Goal: Information Seeking & Learning: Learn about a topic

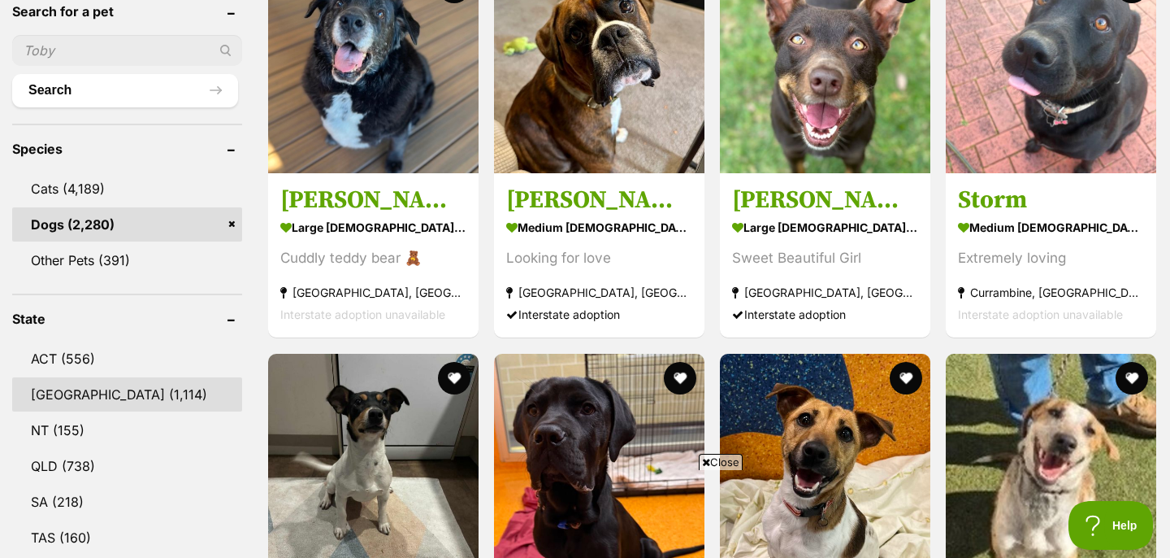
click at [98, 381] on link "NSW (1,114)" at bounding box center [127, 394] width 230 height 34
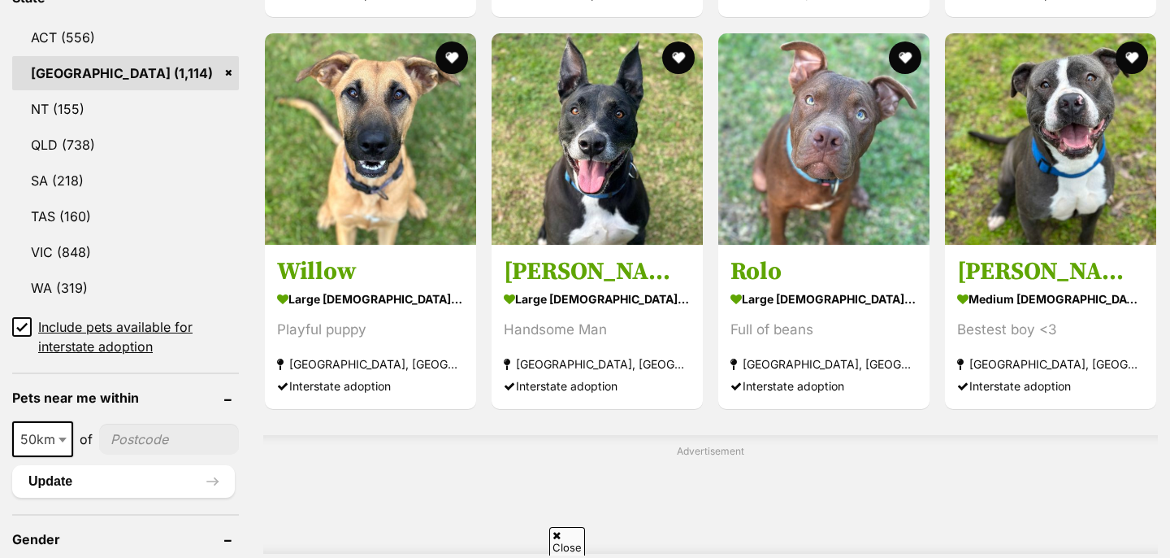
click at [20, 324] on icon at bounding box center [21, 326] width 11 height 11
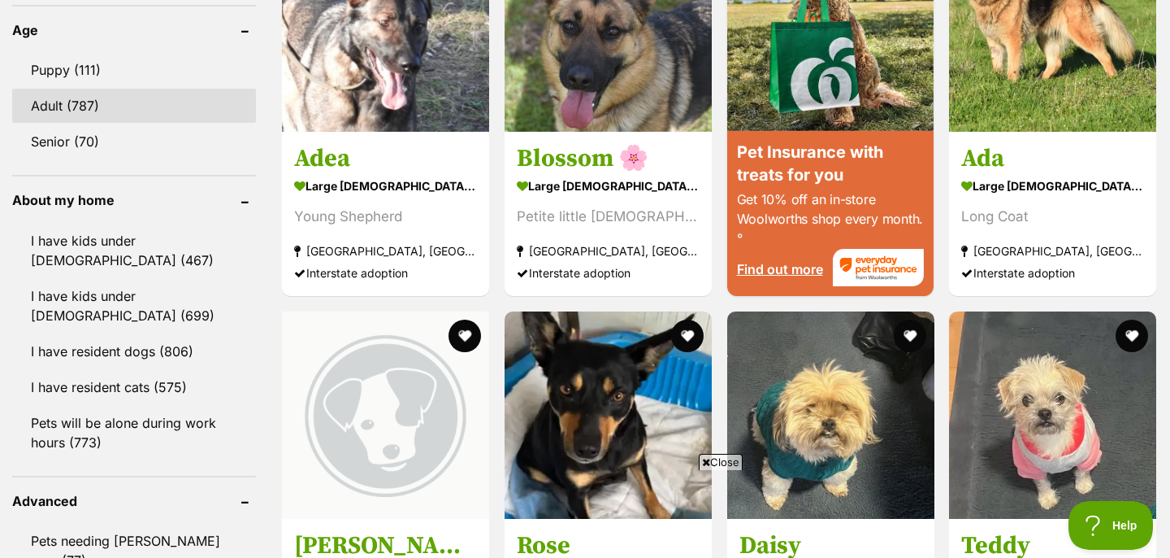
scroll to position [1698, 0]
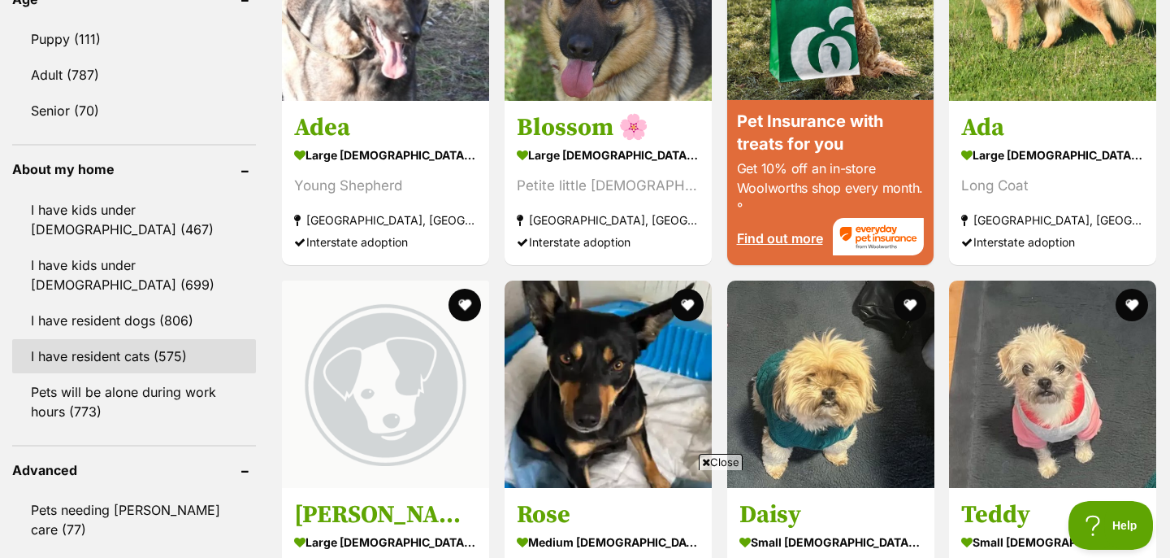
click at [177, 339] on link "I have resident cats (575)" at bounding box center [134, 356] width 244 height 34
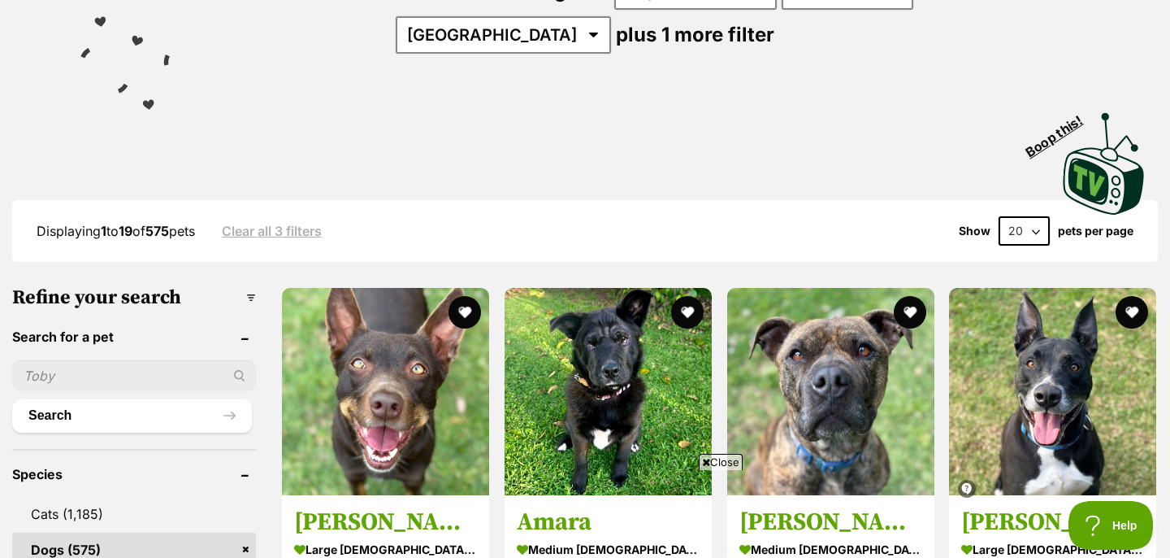
scroll to position [325, 0]
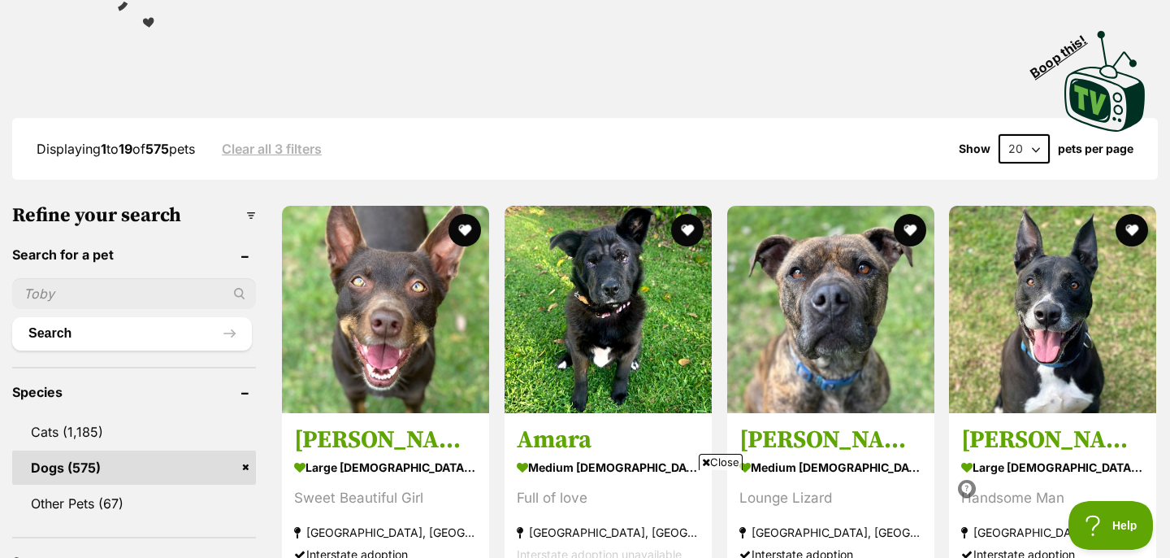
click at [1031, 154] on select "20 40 60" at bounding box center [1024, 148] width 51 height 29
select select "60"
click at [999, 134] on select "20 40 60" at bounding box center [1024, 148] width 51 height 29
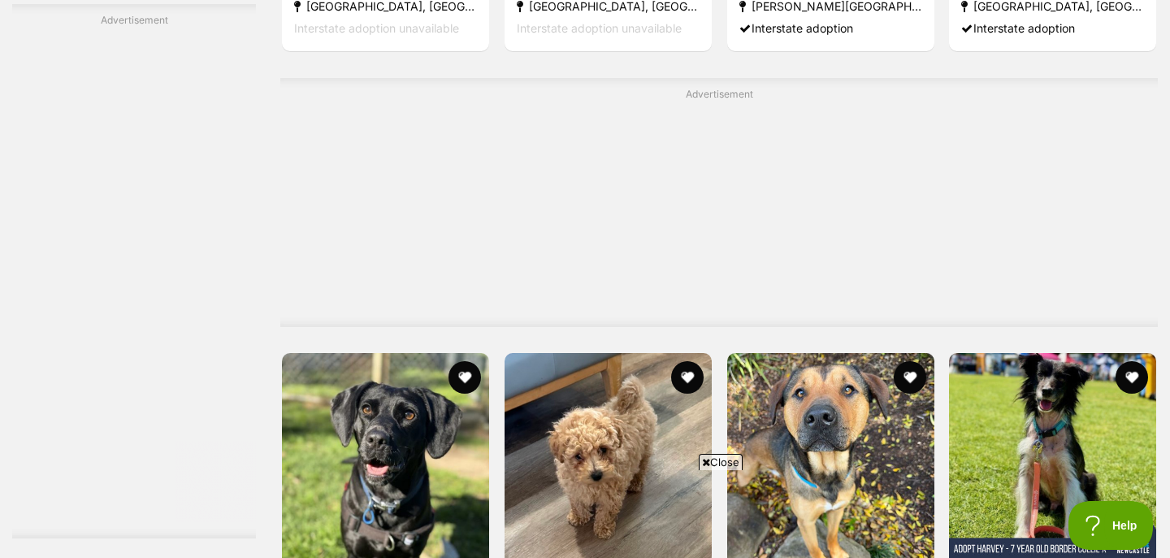
scroll to position [4801, 0]
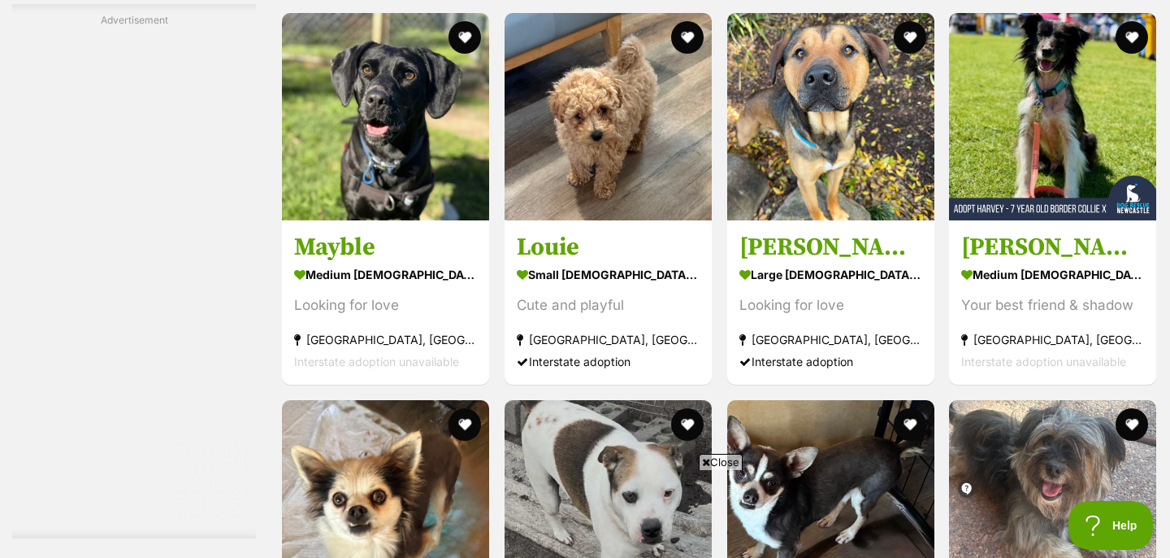
click at [724, 465] on span "Close" at bounding box center [721, 462] width 44 height 16
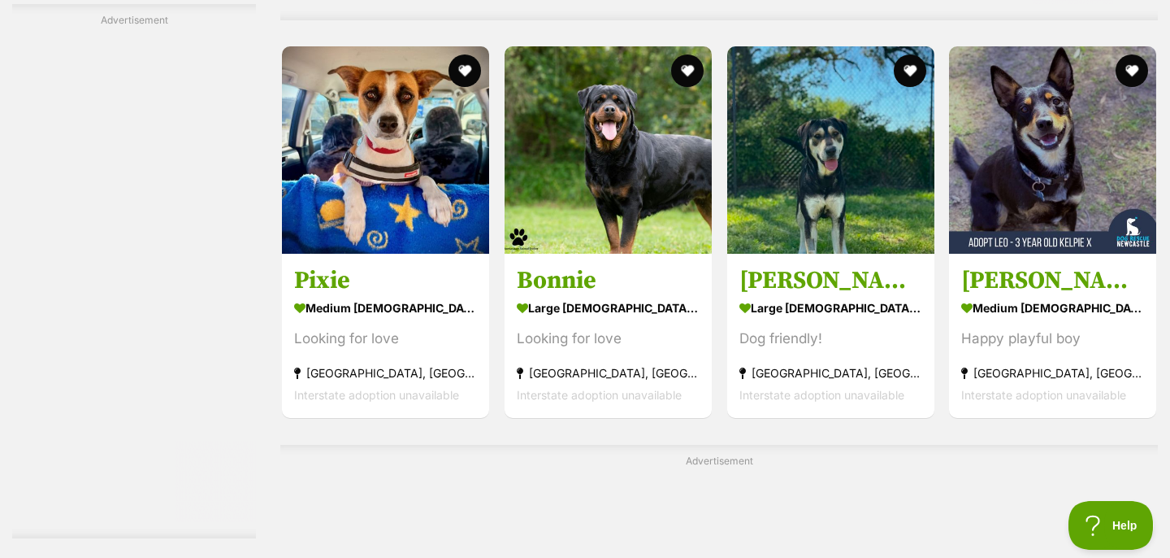
scroll to position [5931, 0]
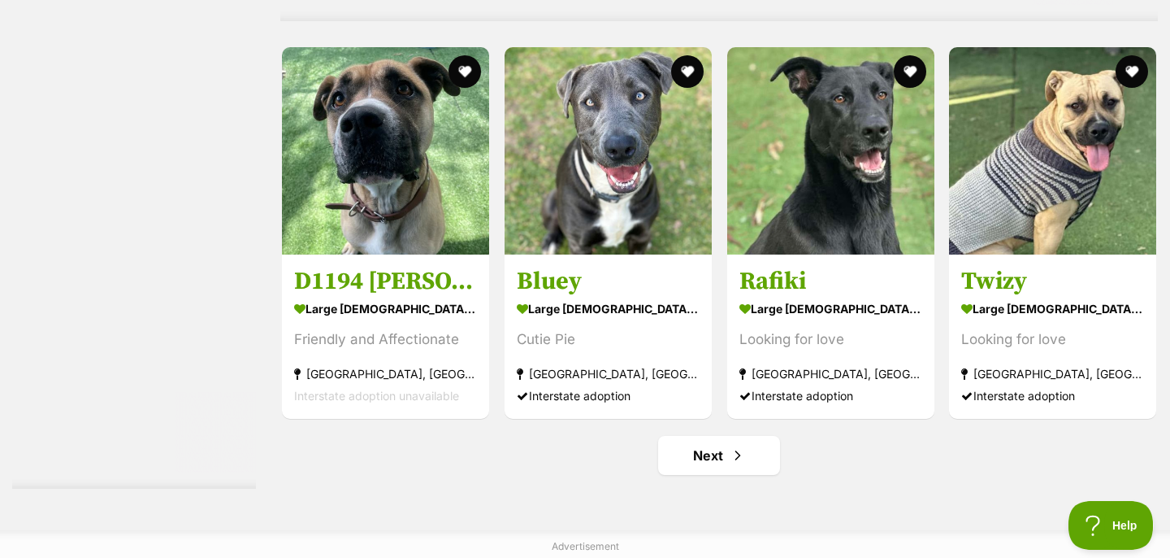
scroll to position [8568, 0]
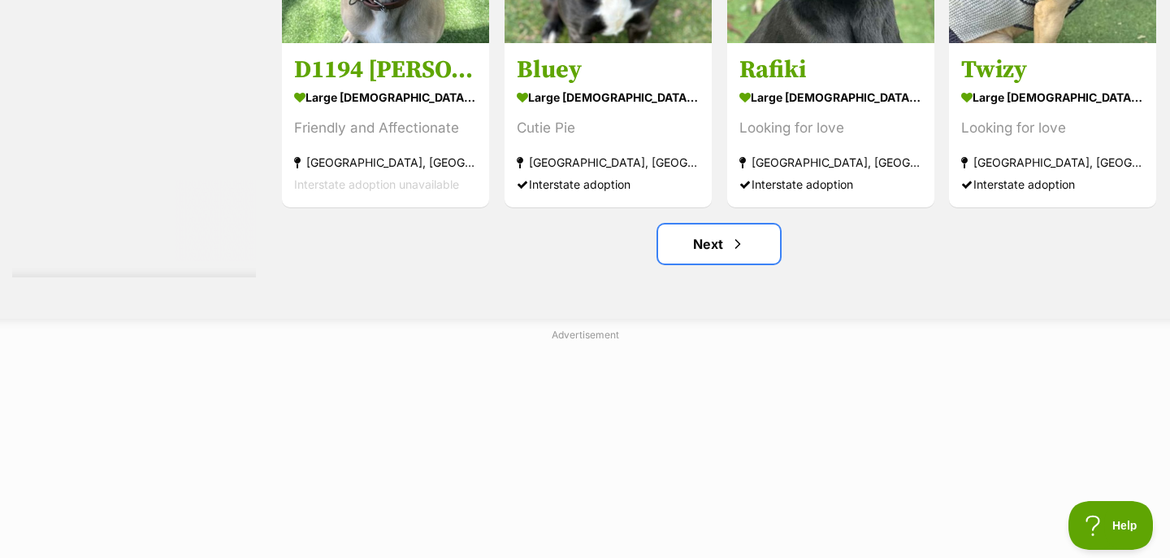
click at [720, 254] on link "Next" at bounding box center [719, 243] width 122 height 39
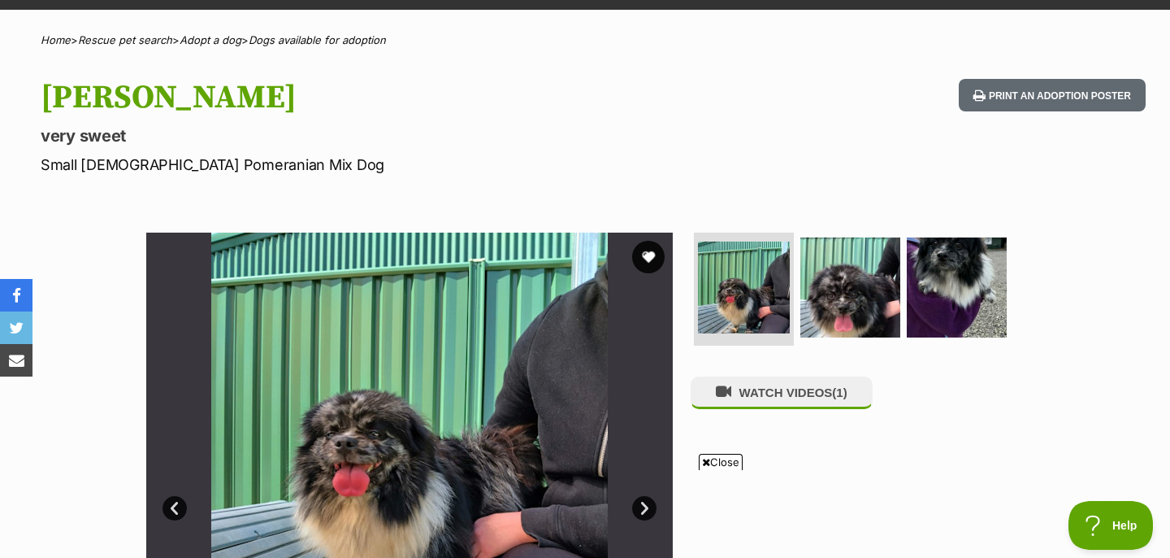
scroll to position [215, 0]
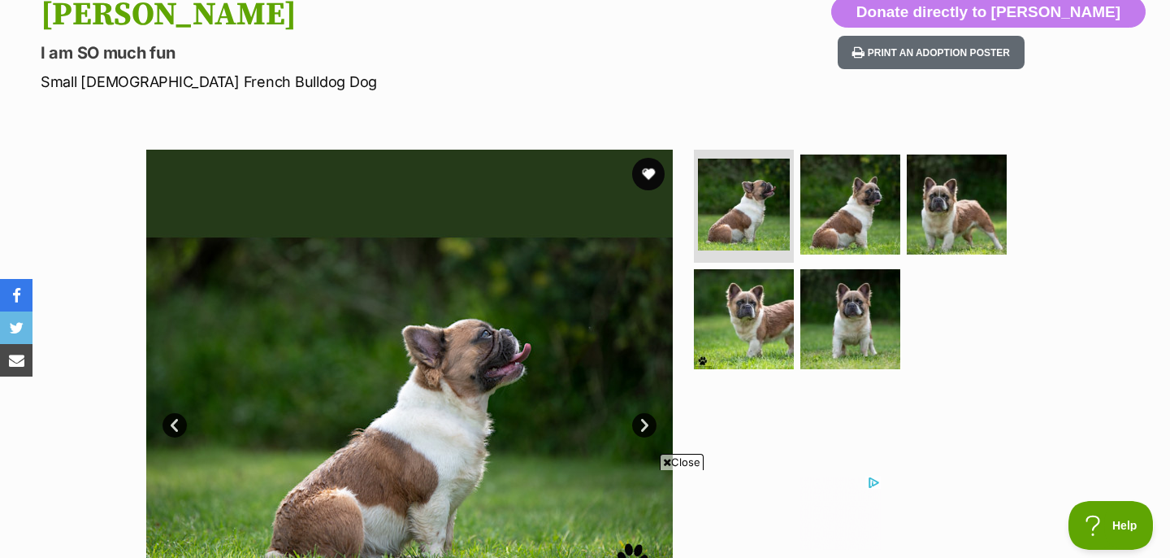
scroll to position [252, 0]
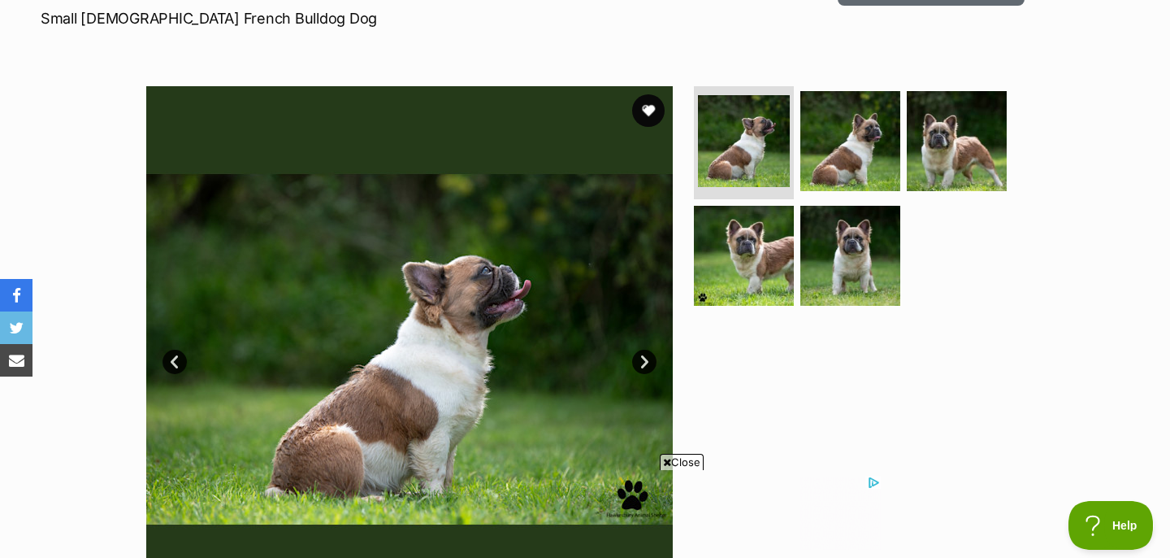
click at [642, 361] on link "Next" at bounding box center [644, 362] width 24 height 24
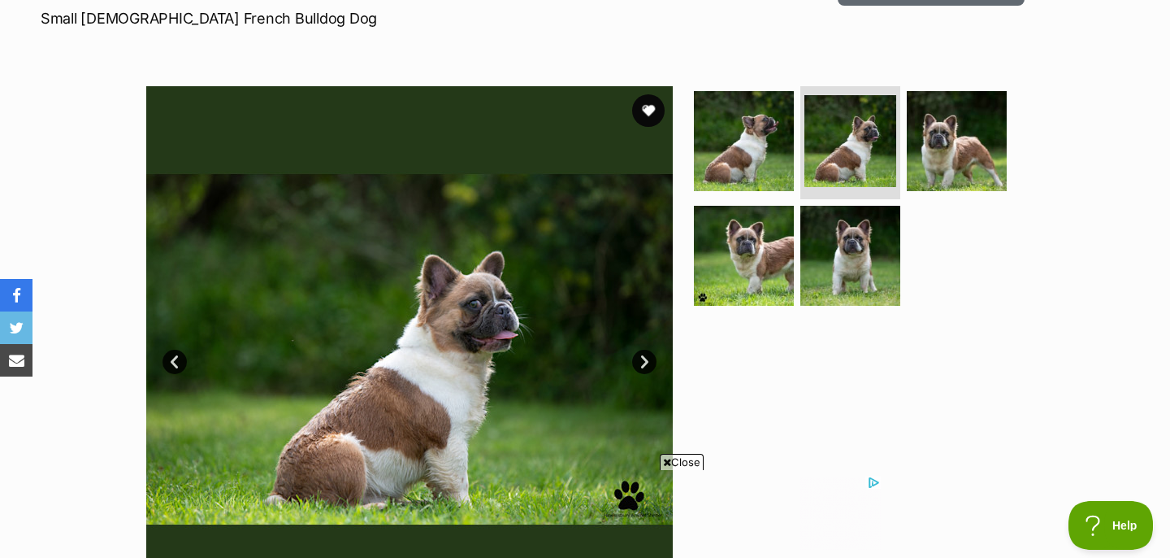
click at [643, 361] on link "Next" at bounding box center [644, 362] width 24 height 24
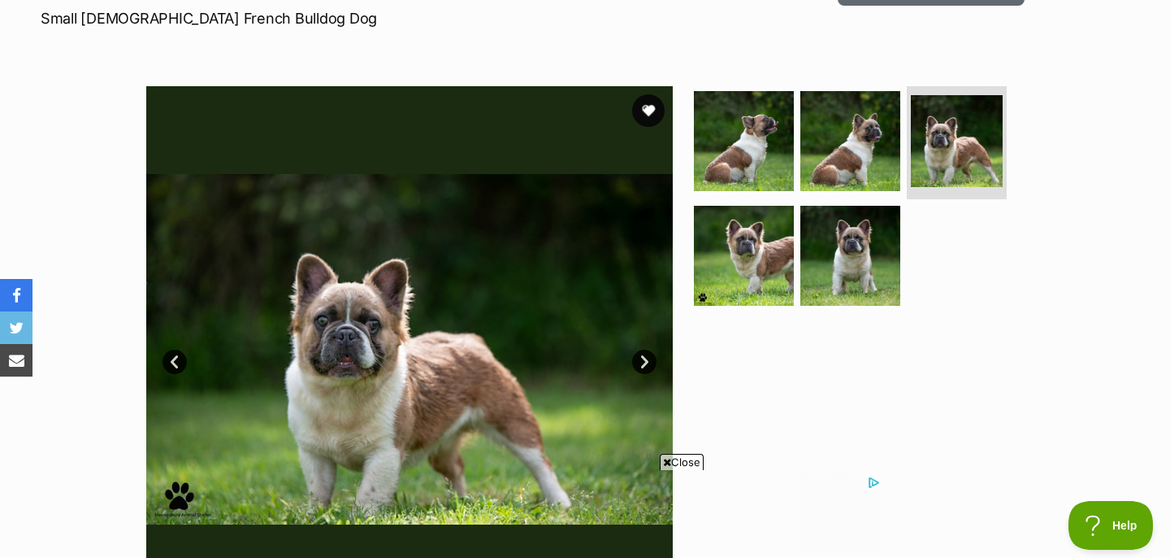
click at [643, 361] on link "Next" at bounding box center [644, 362] width 24 height 24
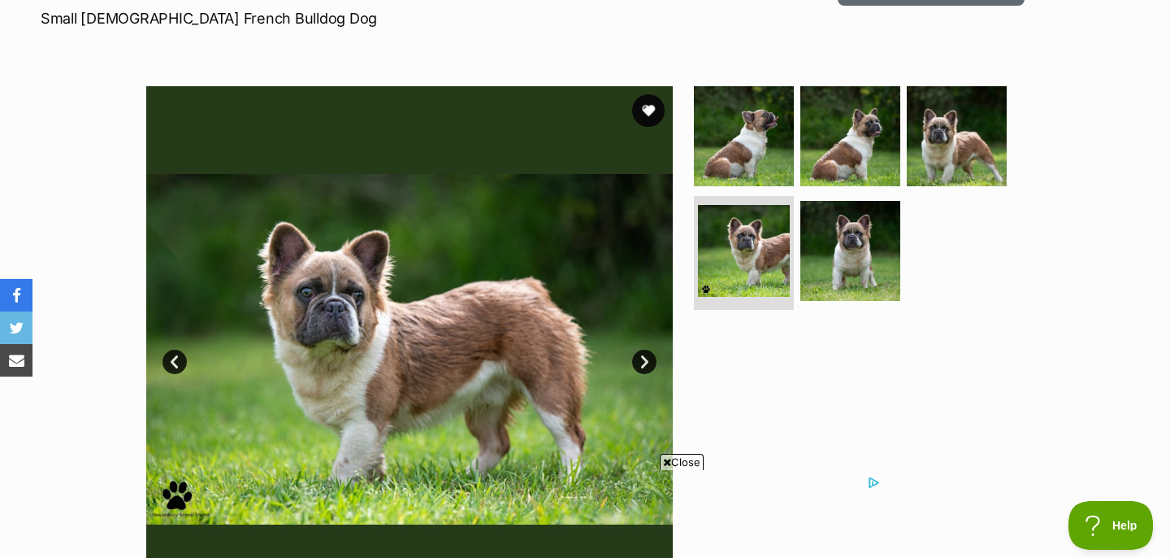
click at [643, 361] on link "Next" at bounding box center [644, 362] width 24 height 24
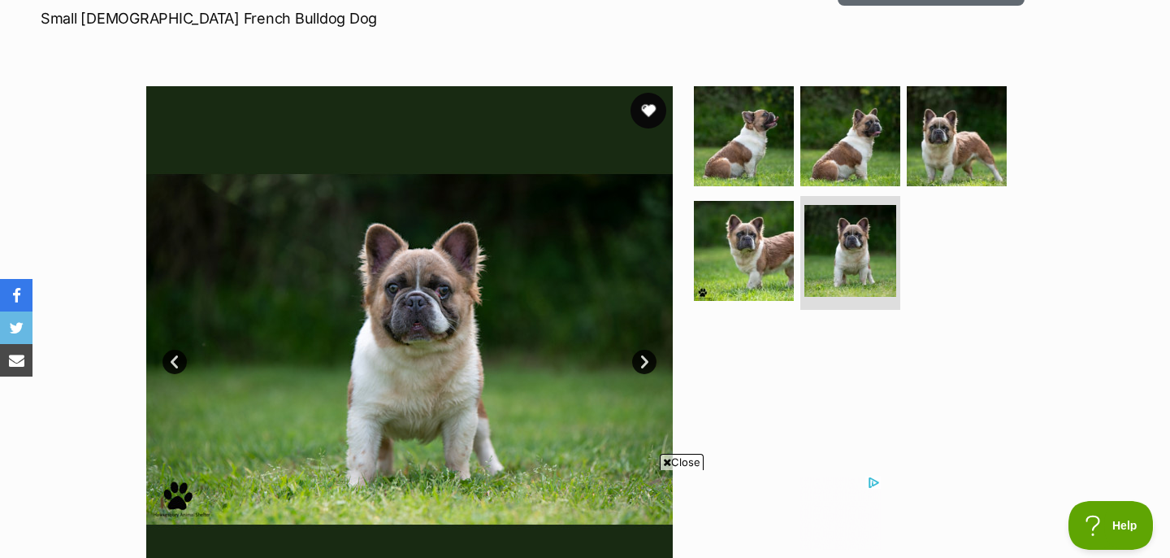
click at [649, 105] on button "favourite" at bounding box center [649, 111] width 36 height 36
click at [714, 141] on img at bounding box center [744, 135] width 105 height 105
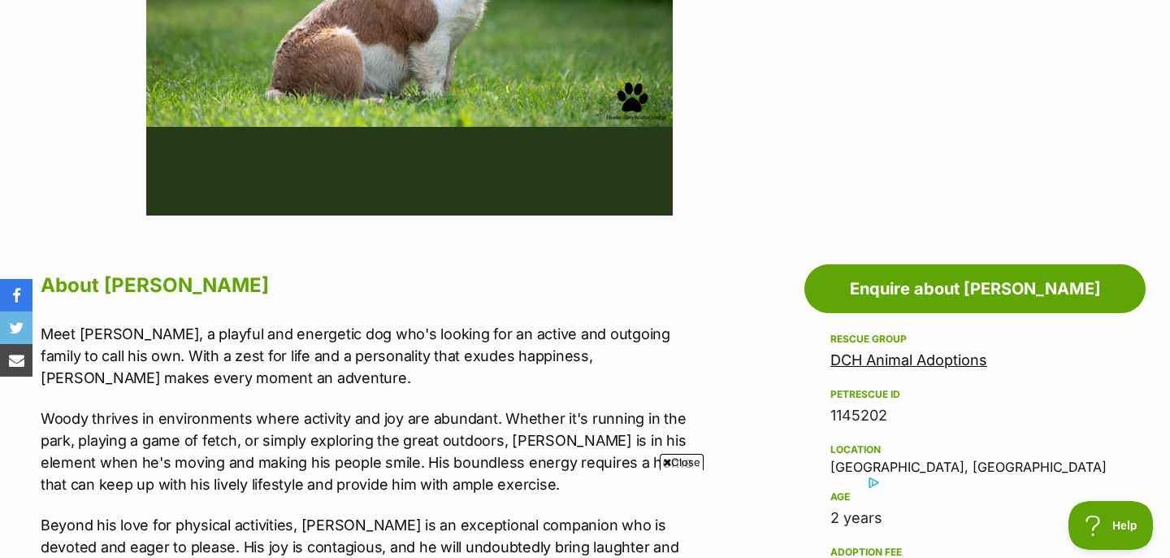
scroll to position [822, 0]
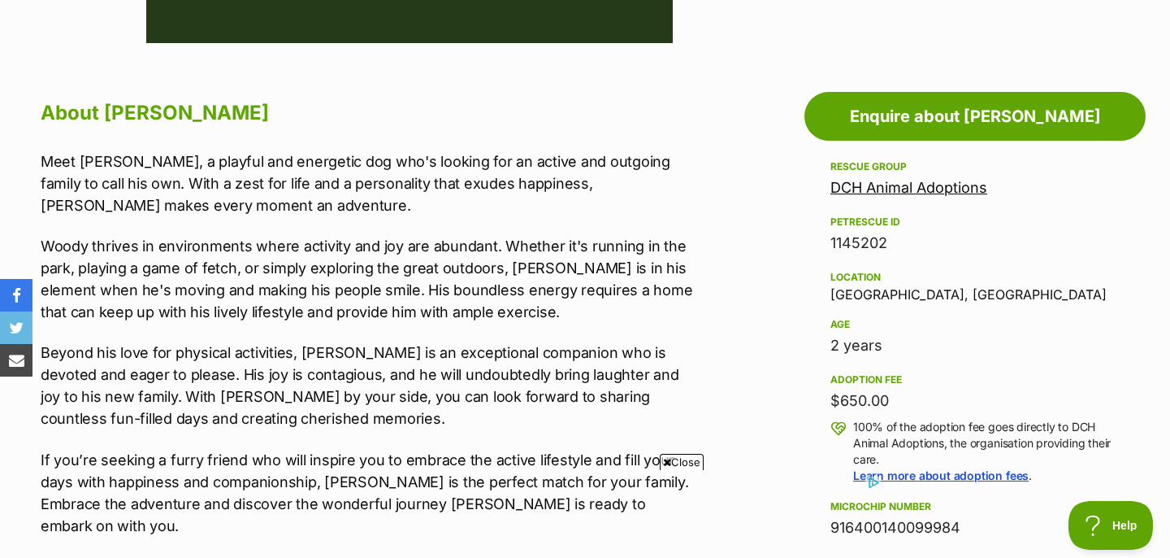
click at [598, 219] on div "Meet Woody, a playful and energetic dog who's looking for an active and outgoin…" at bounding box center [369, 343] width 657 height 386
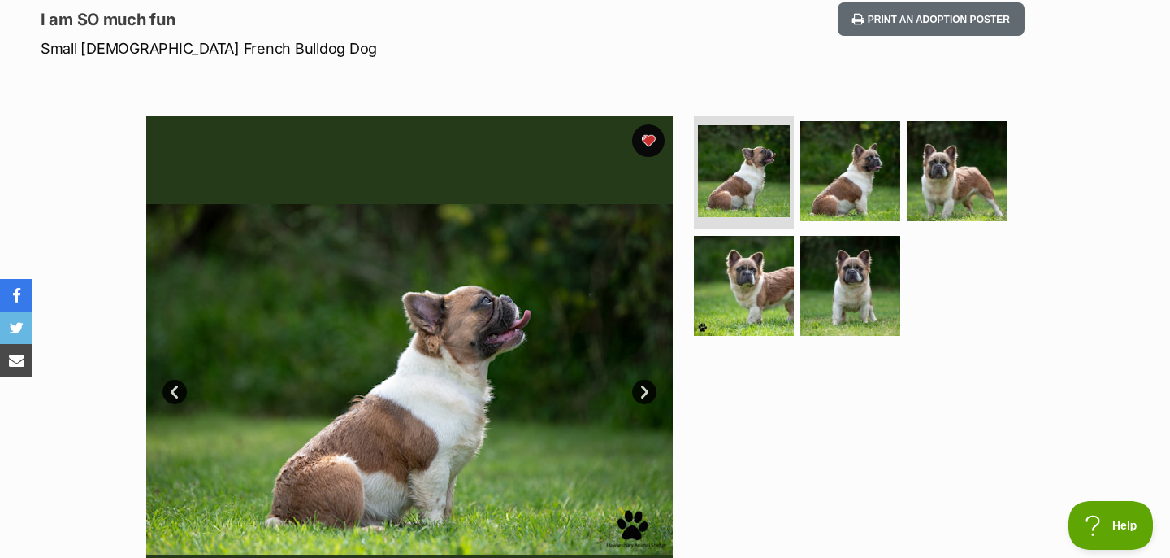
scroll to position [0, 0]
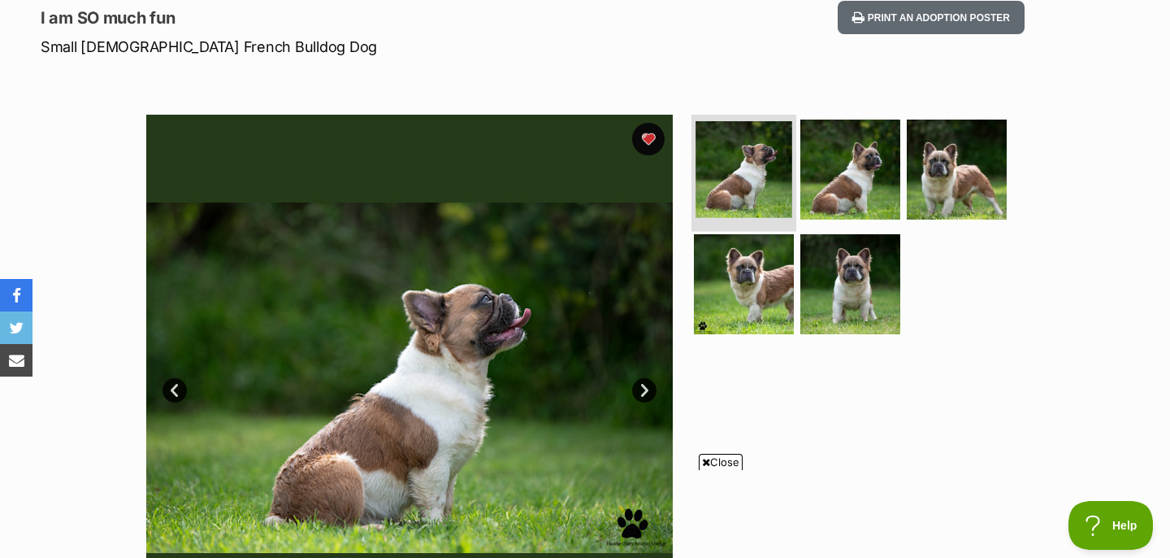
click at [704, 181] on img at bounding box center [744, 169] width 97 height 97
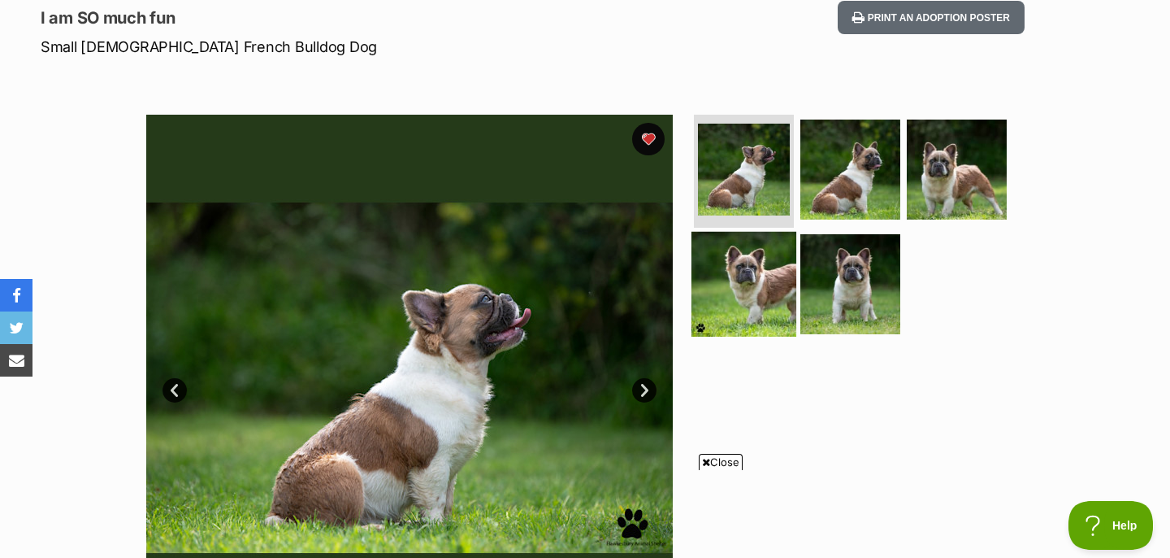
click at [728, 287] on img at bounding box center [744, 284] width 105 height 105
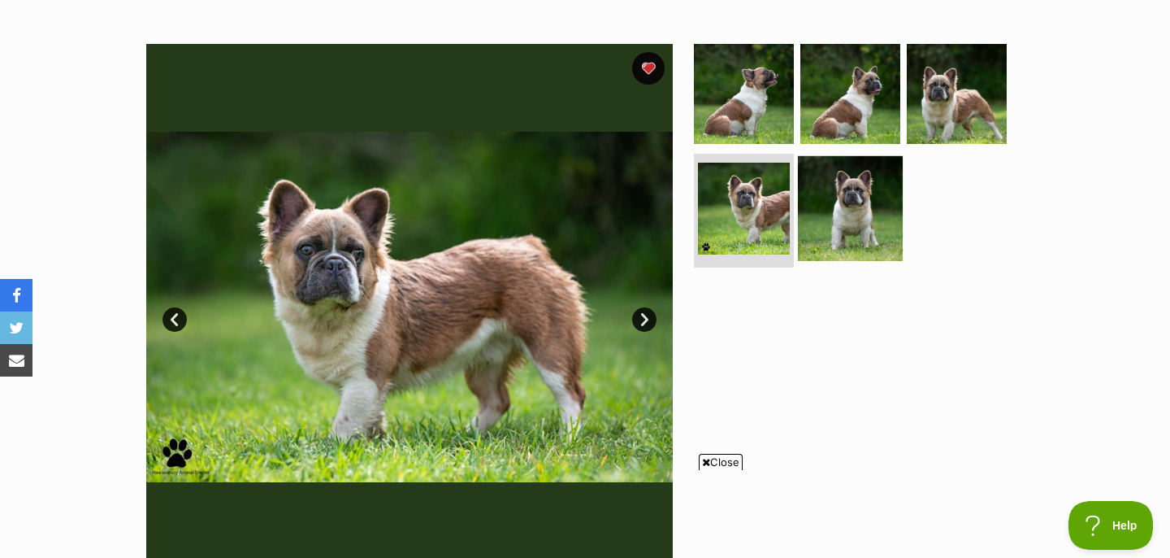
click at [852, 245] on img at bounding box center [850, 208] width 105 height 105
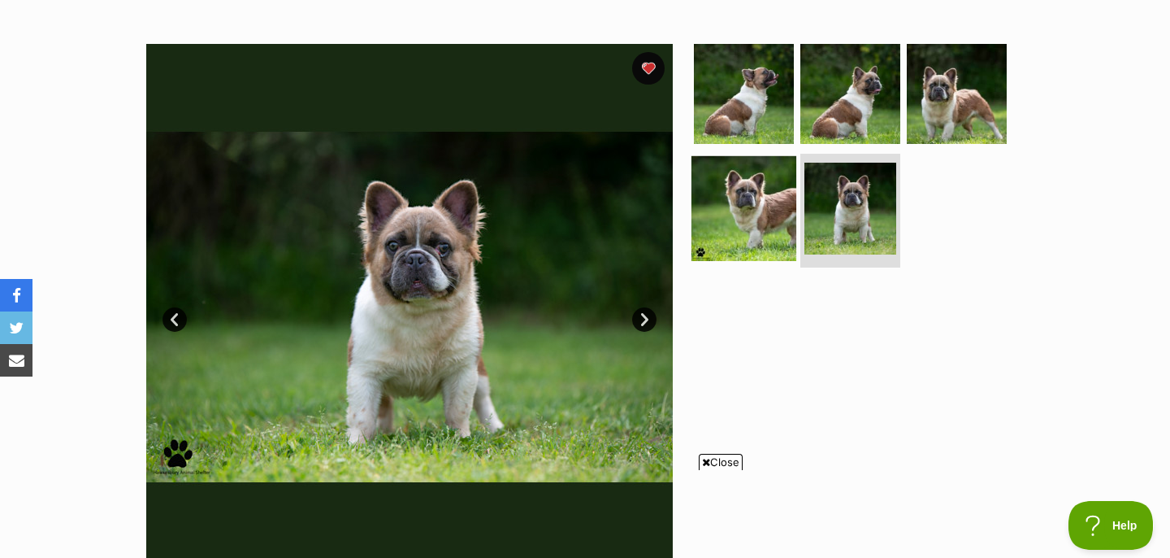
click at [761, 200] on img at bounding box center [744, 208] width 105 height 105
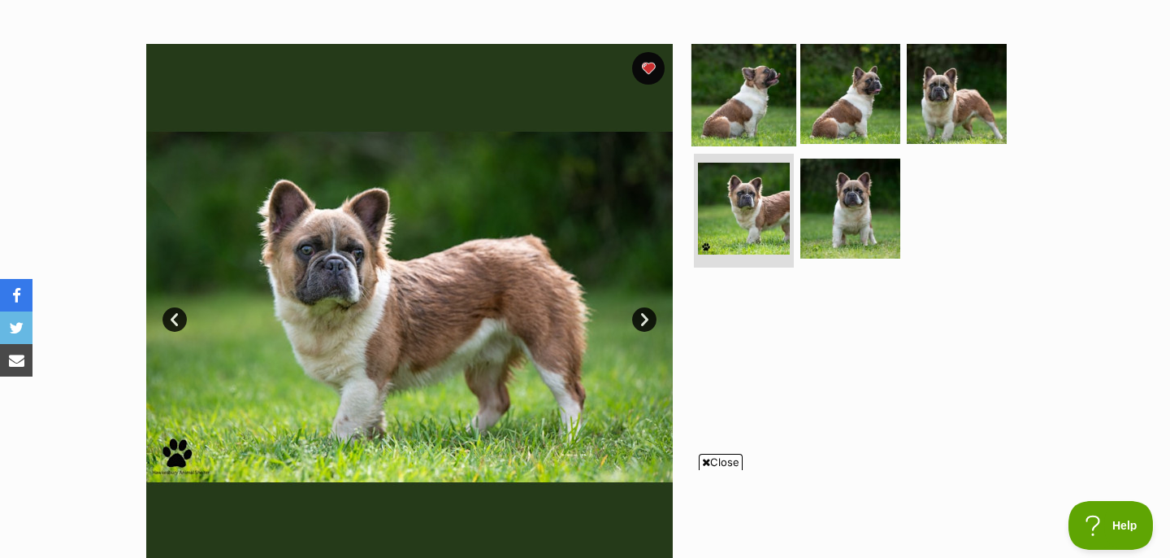
click at [758, 71] on img at bounding box center [744, 93] width 105 height 105
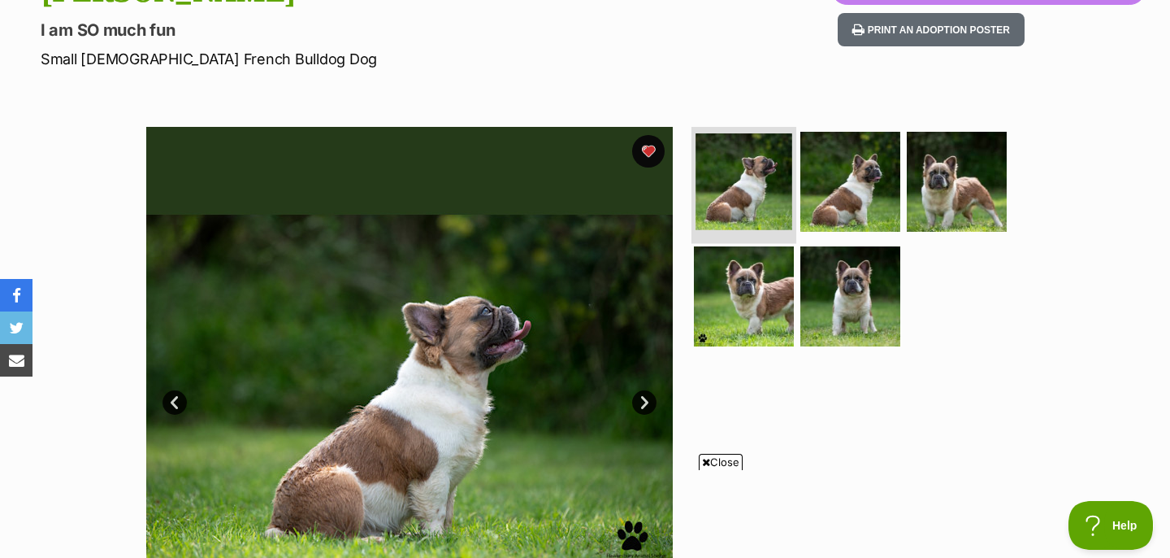
scroll to position [196, 0]
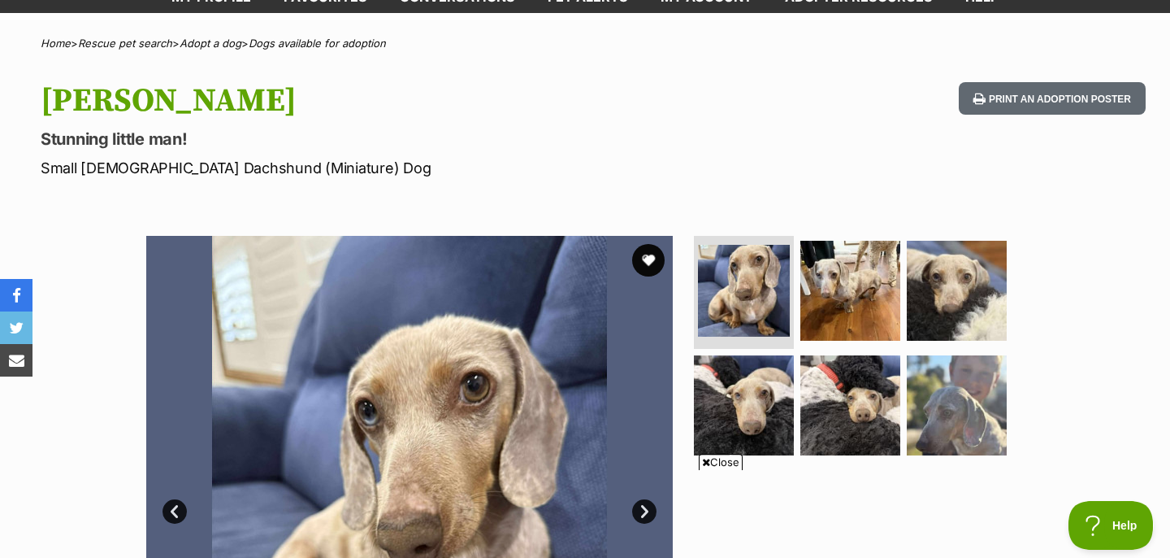
scroll to position [228, 0]
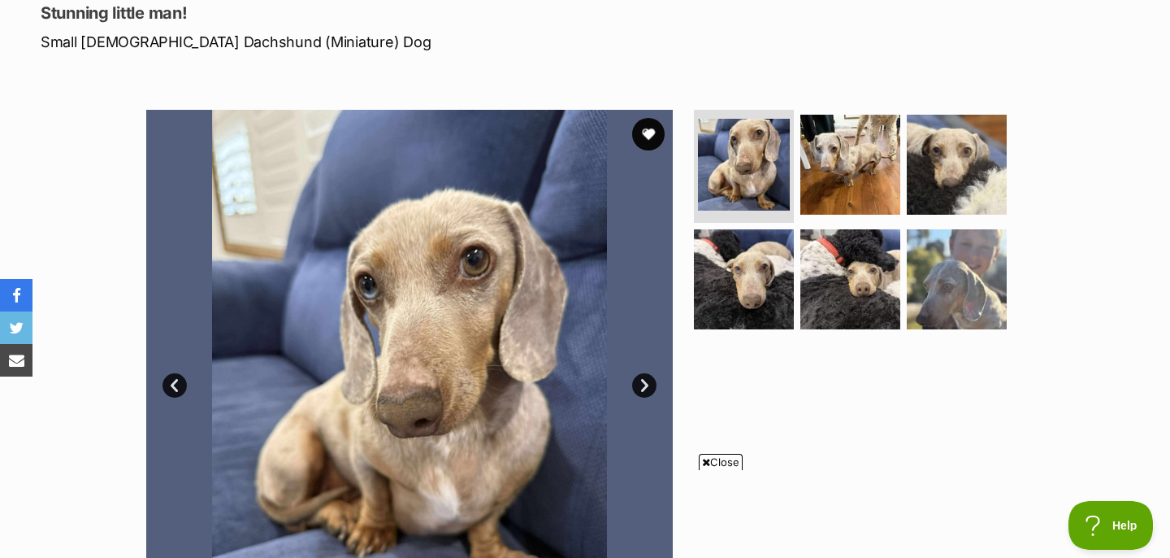
click at [643, 383] on link "Next" at bounding box center [644, 385] width 24 height 24
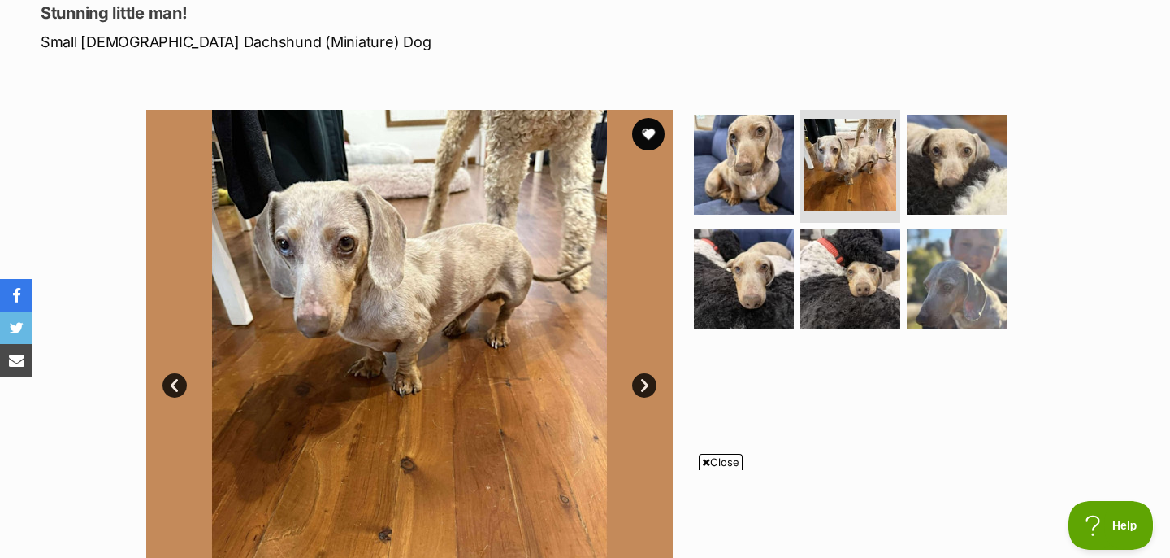
click at [643, 384] on link "Next" at bounding box center [644, 385] width 24 height 24
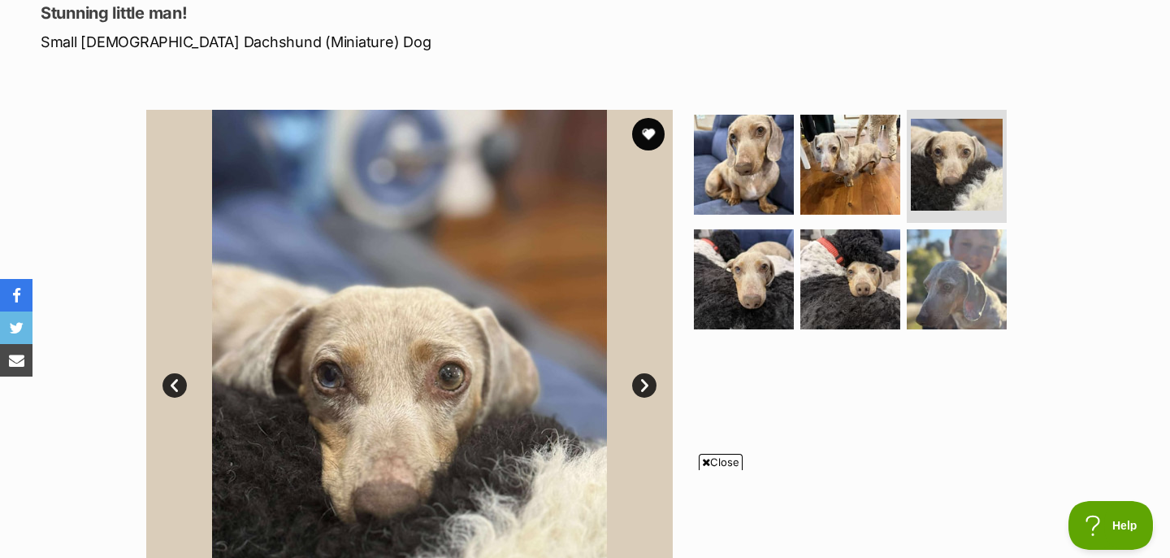
click at [643, 384] on link "Next" at bounding box center [644, 385] width 24 height 24
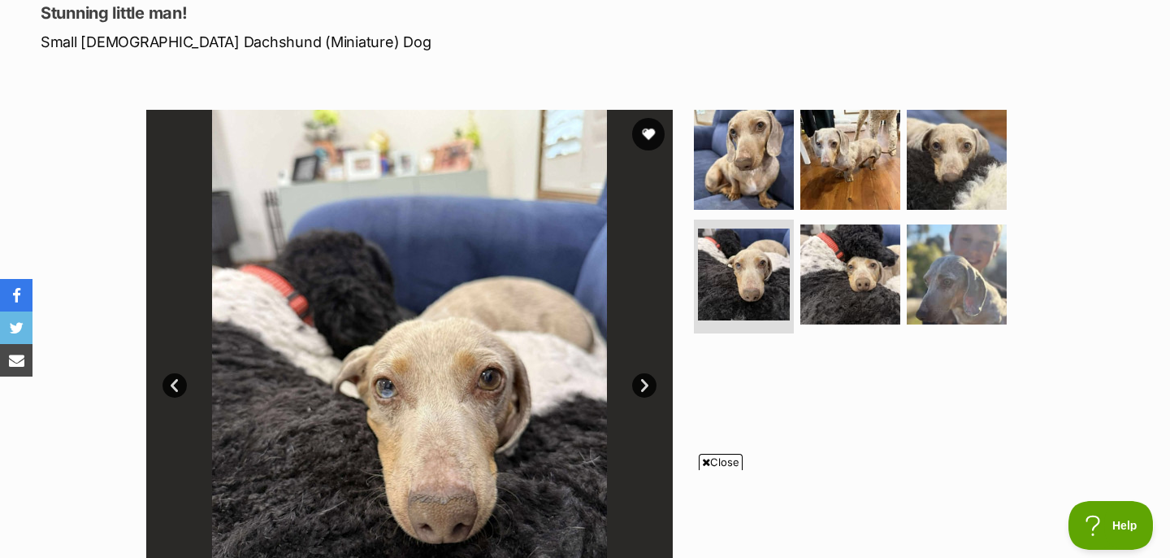
click at [643, 384] on link "Next" at bounding box center [644, 385] width 24 height 24
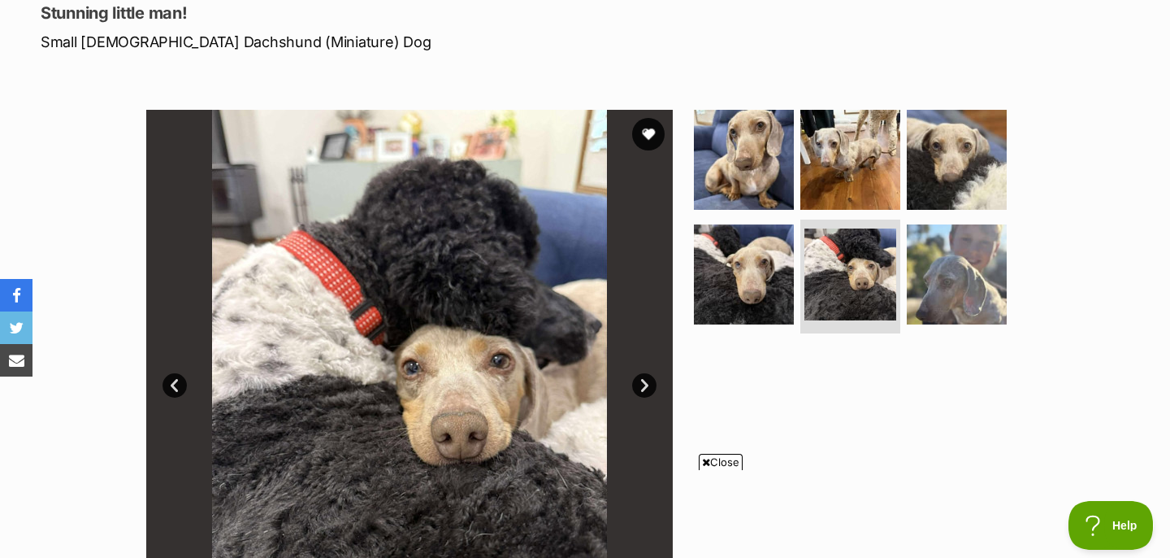
click at [643, 384] on link "Next" at bounding box center [644, 385] width 24 height 24
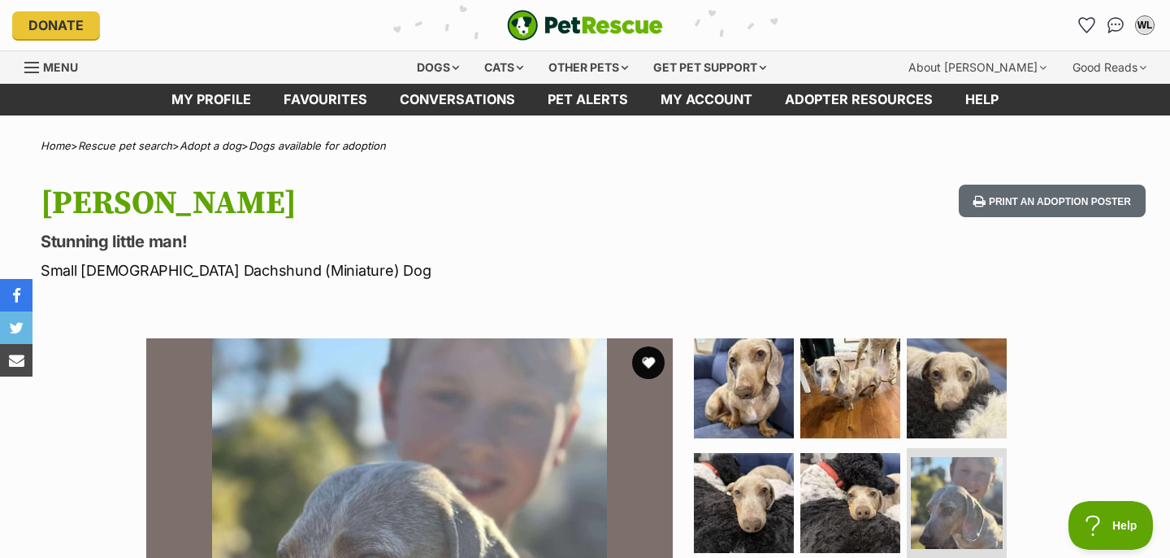
scroll to position [222, 0]
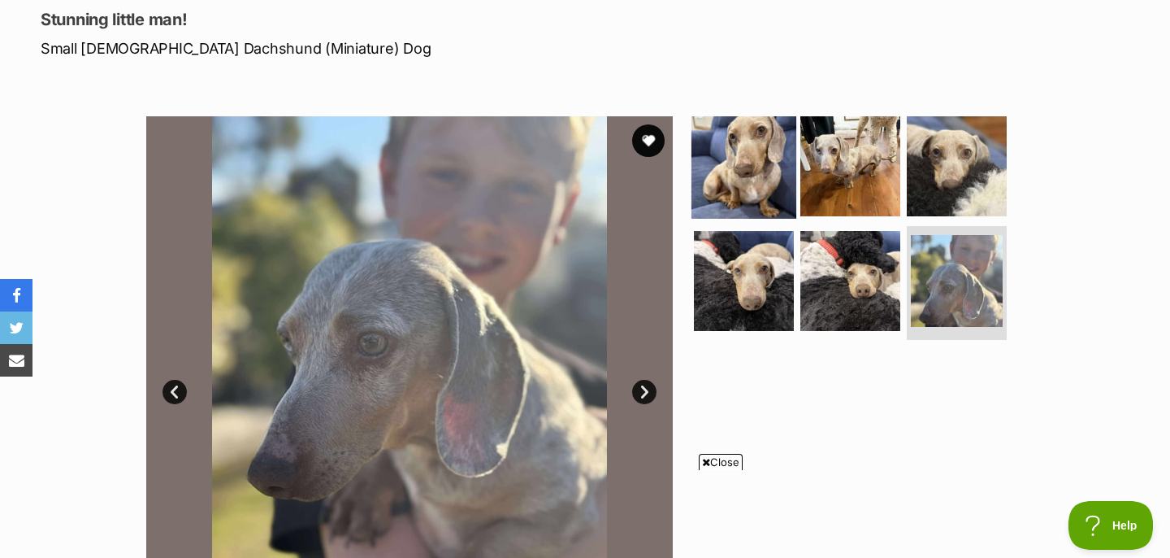
click at [720, 188] on img at bounding box center [744, 165] width 105 height 105
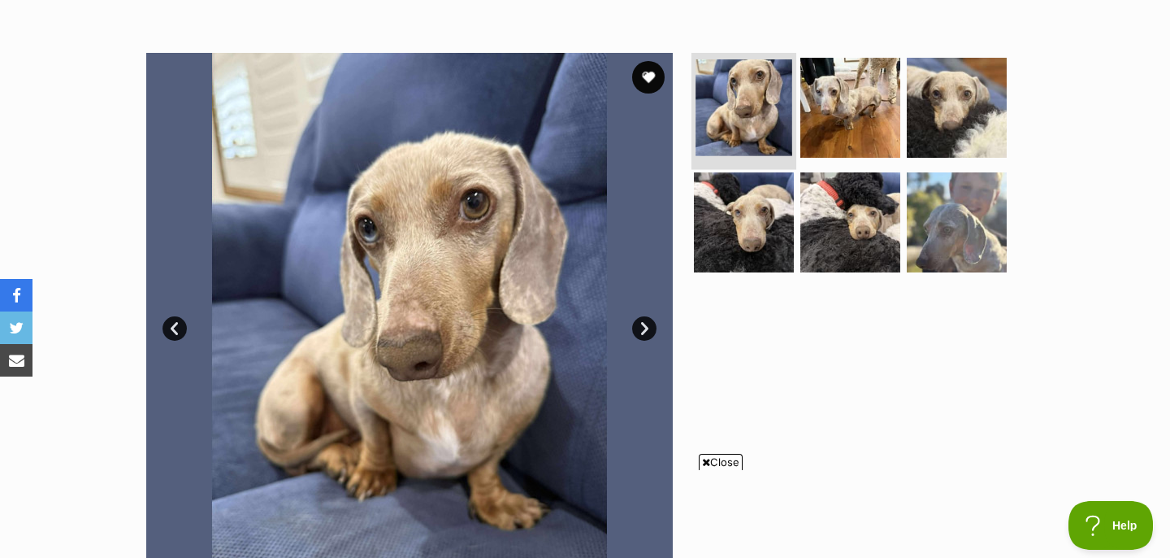
scroll to position [327, 0]
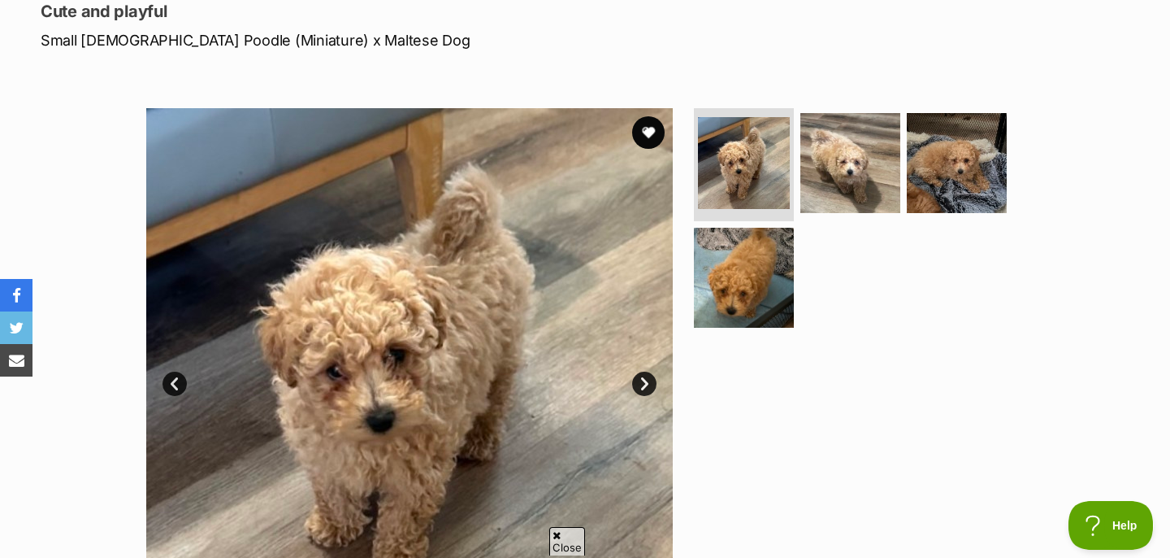
click at [642, 375] on link "Next" at bounding box center [644, 383] width 24 height 24
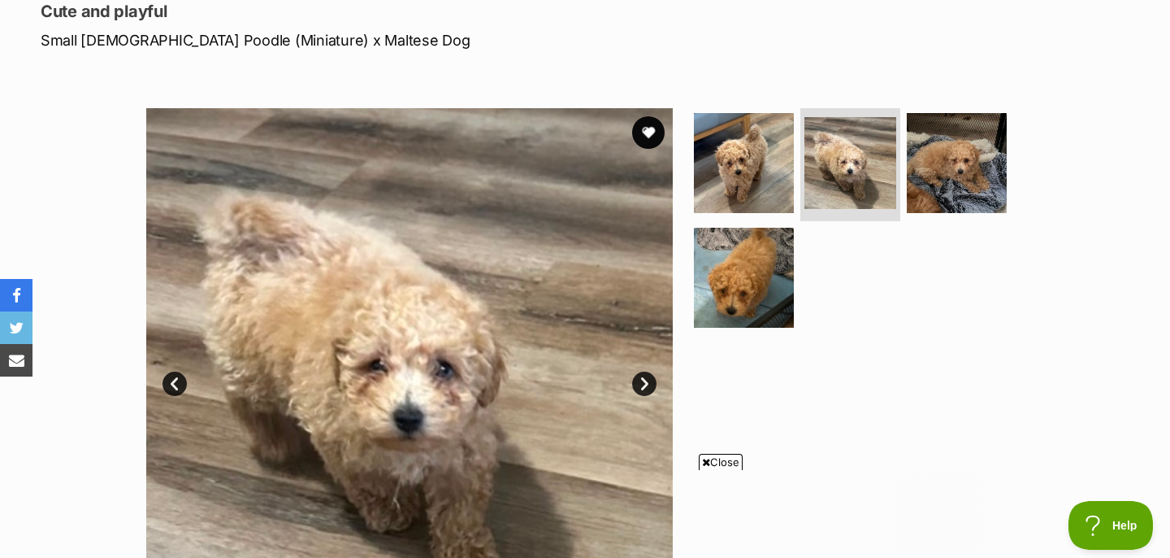
click at [642, 376] on link "Next" at bounding box center [644, 383] width 24 height 24
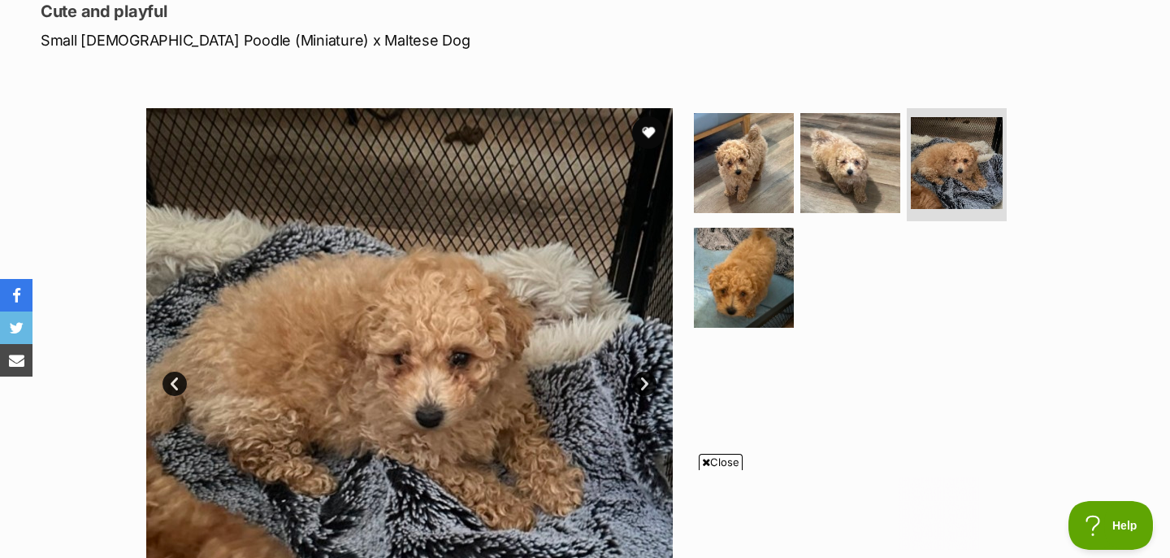
click at [642, 376] on link "Next" at bounding box center [644, 383] width 24 height 24
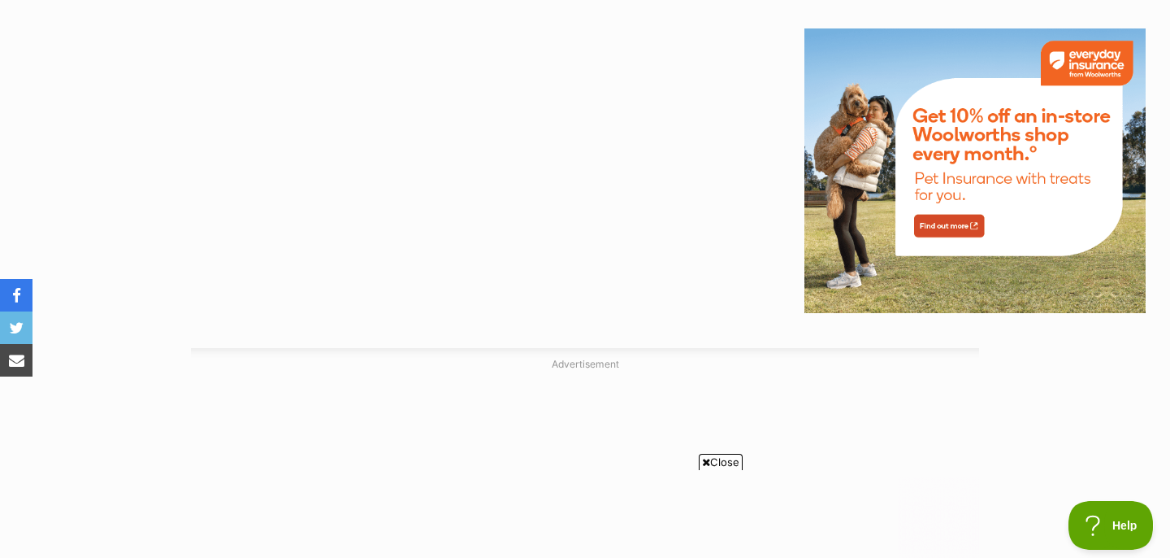
scroll to position [2265, 0]
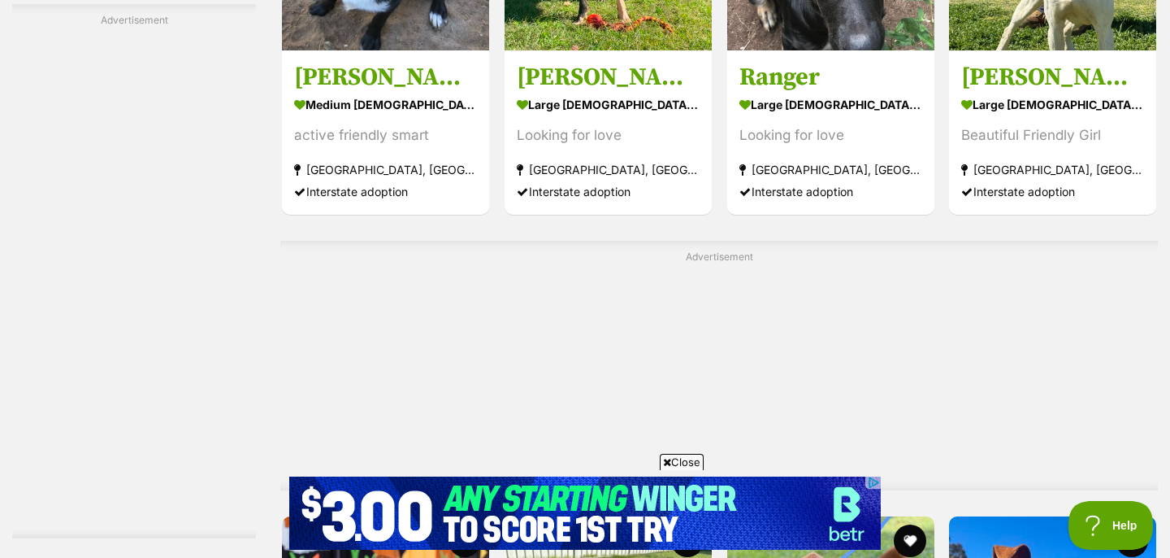
scroll to position [7187, 0]
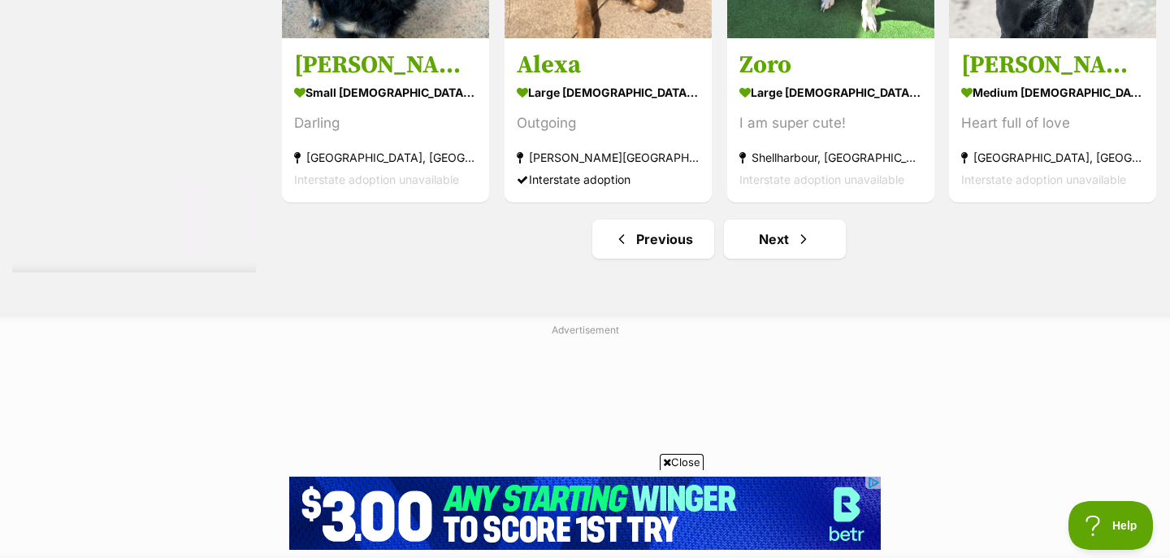
scroll to position [0, 0]
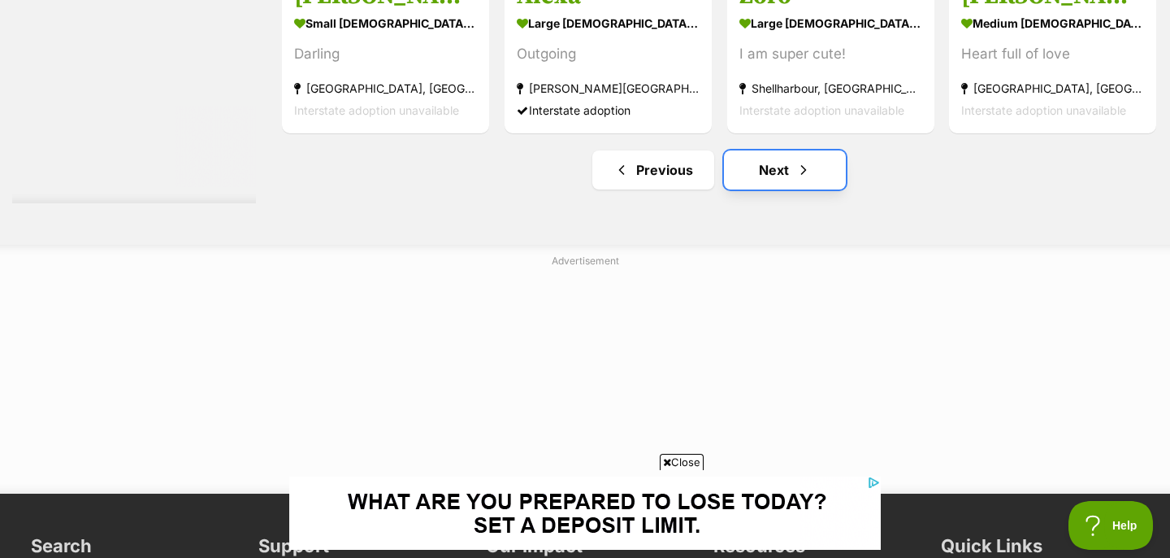
click at [758, 176] on link "Next" at bounding box center [785, 169] width 122 height 39
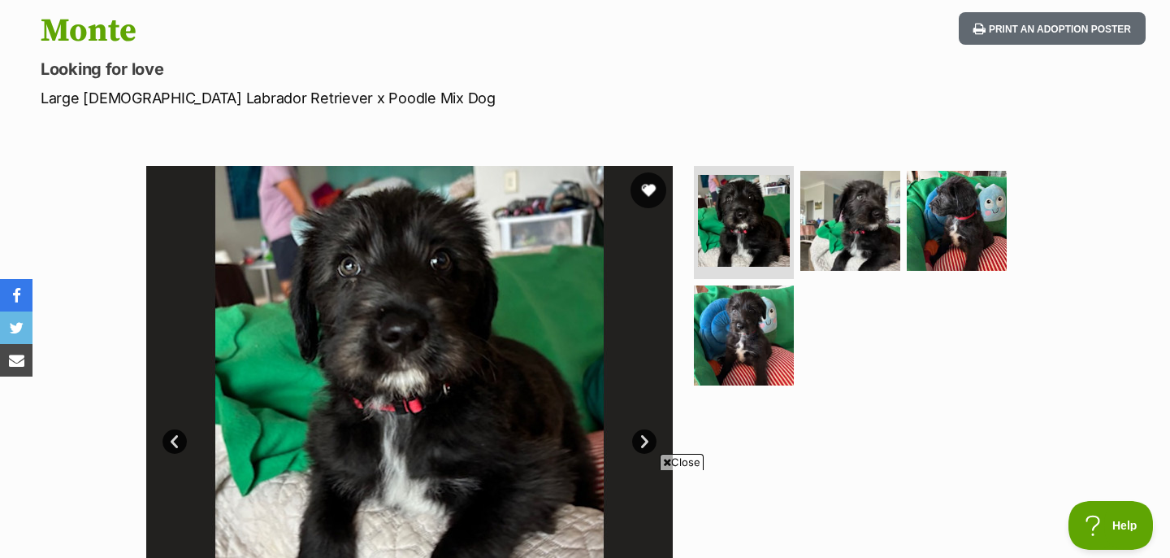
click at [650, 188] on button "favourite" at bounding box center [649, 190] width 36 height 36
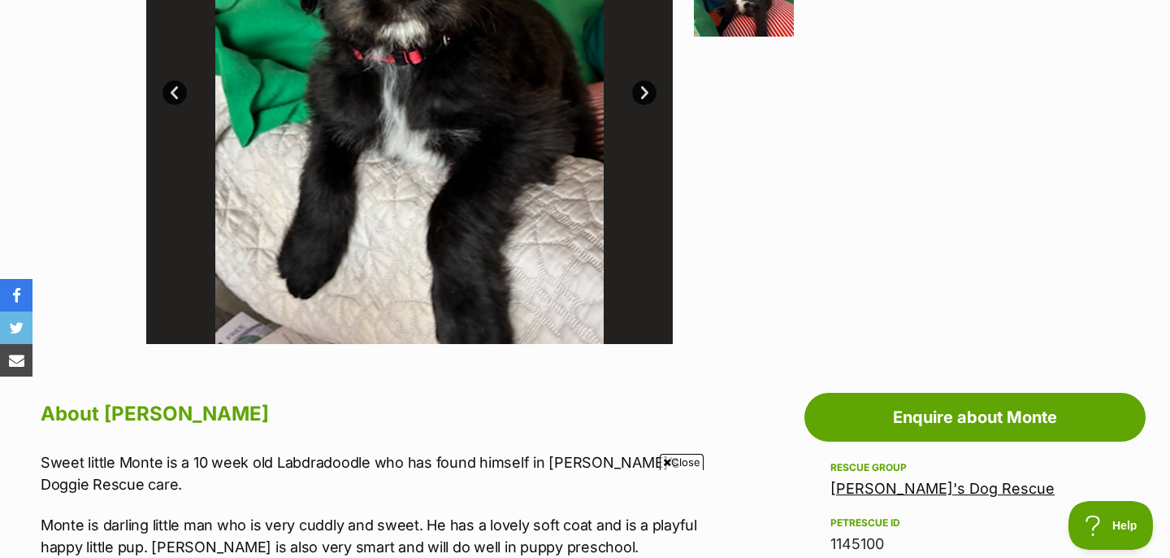
click at [854, 480] on link "Wally's Dog Rescue" at bounding box center [943, 488] width 224 height 17
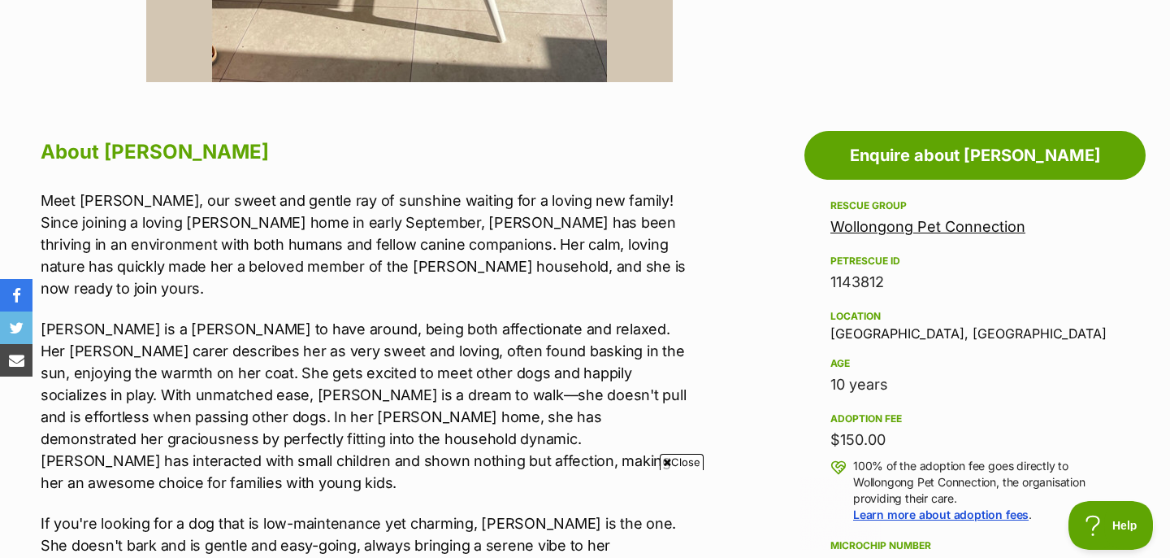
click at [866, 231] on link "Wollongong Pet Connection" at bounding box center [928, 226] width 195 height 17
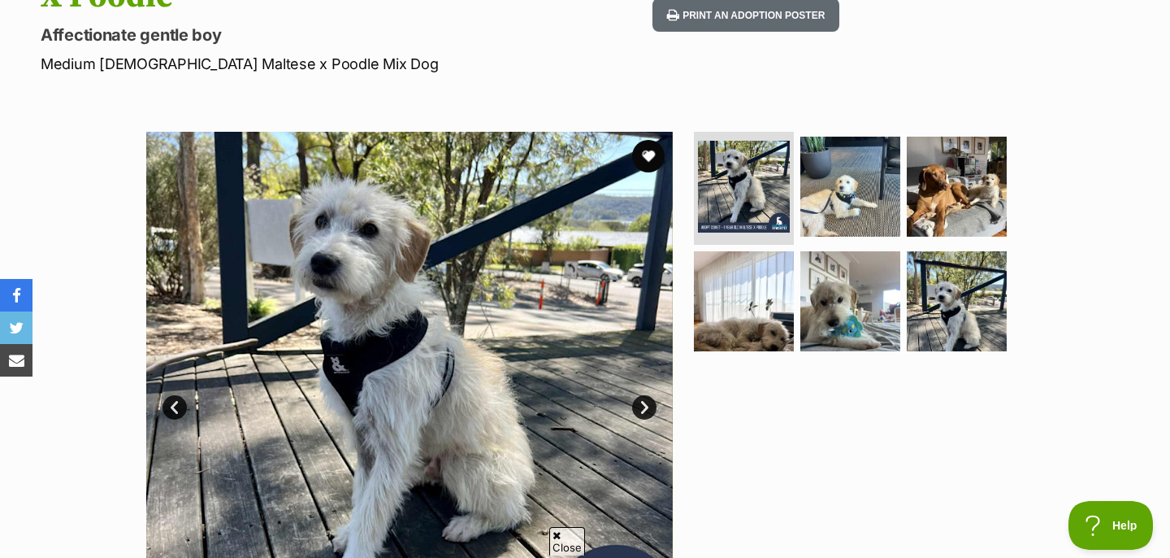
click at [646, 395] on link "Next" at bounding box center [644, 407] width 24 height 24
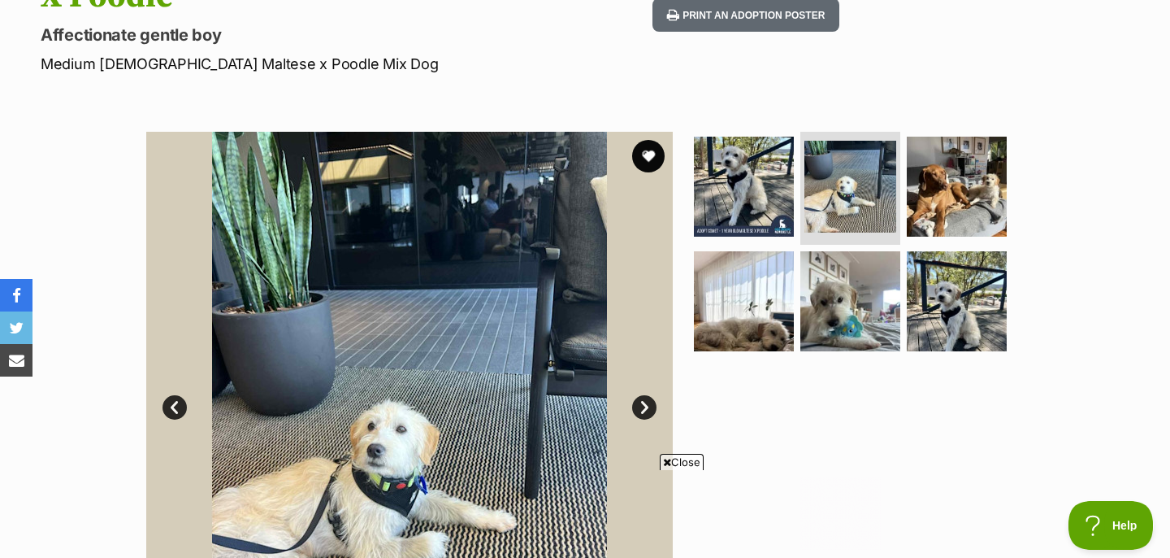
click at [646, 395] on link "Next" at bounding box center [644, 407] width 24 height 24
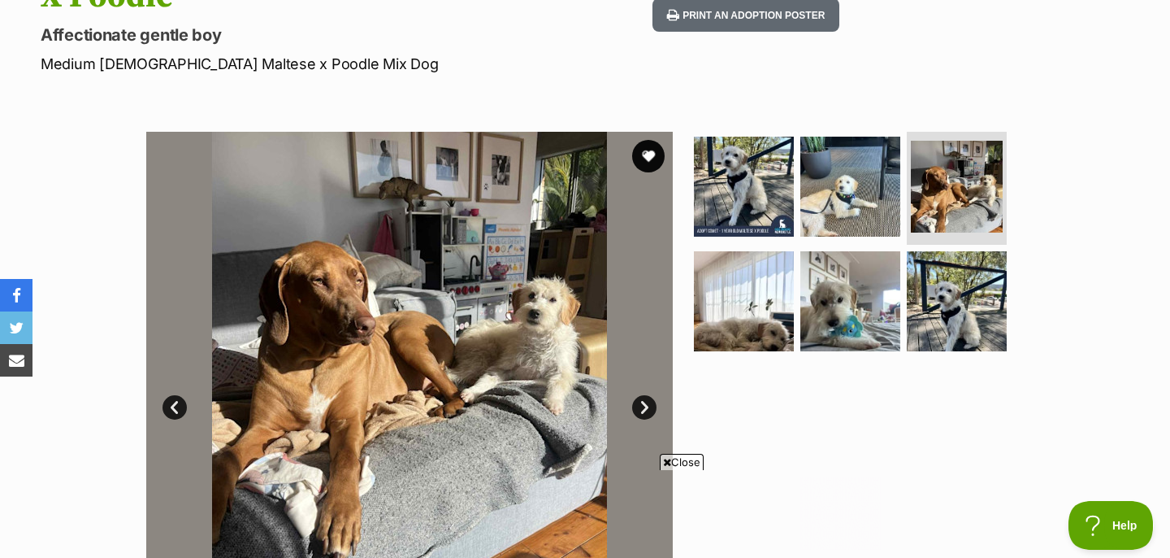
click at [646, 395] on link "Next" at bounding box center [644, 407] width 24 height 24
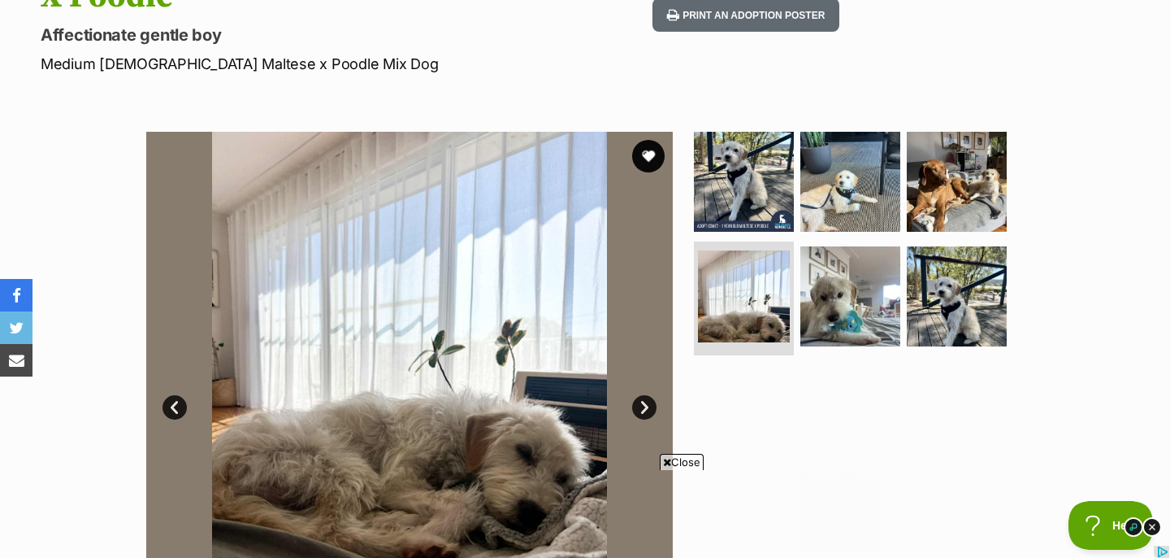
click at [646, 395] on link "Next" at bounding box center [644, 407] width 24 height 24
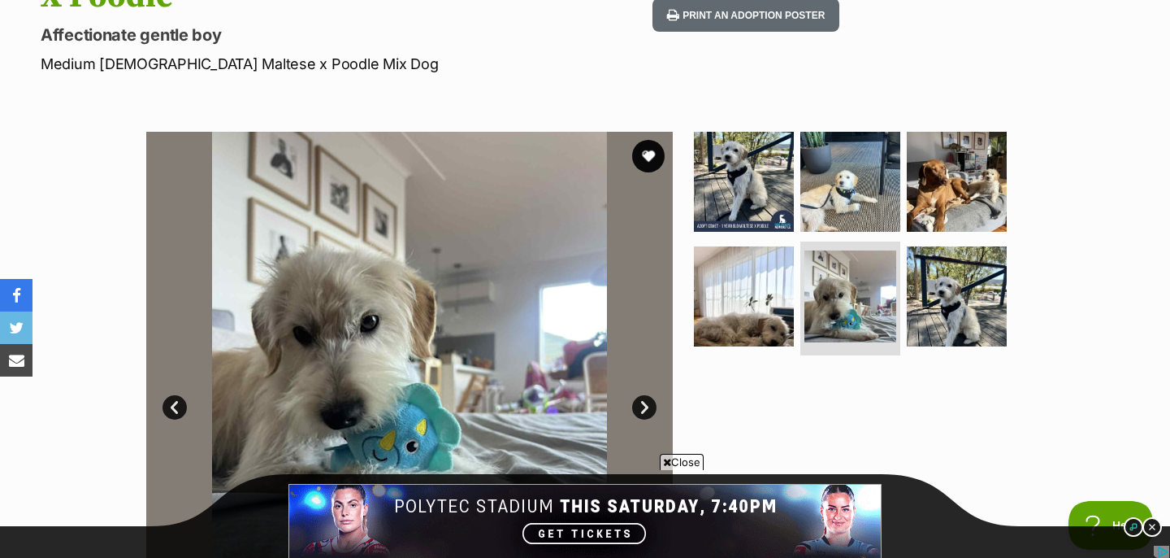
click at [646, 395] on link "Next" at bounding box center [644, 407] width 24 height 24
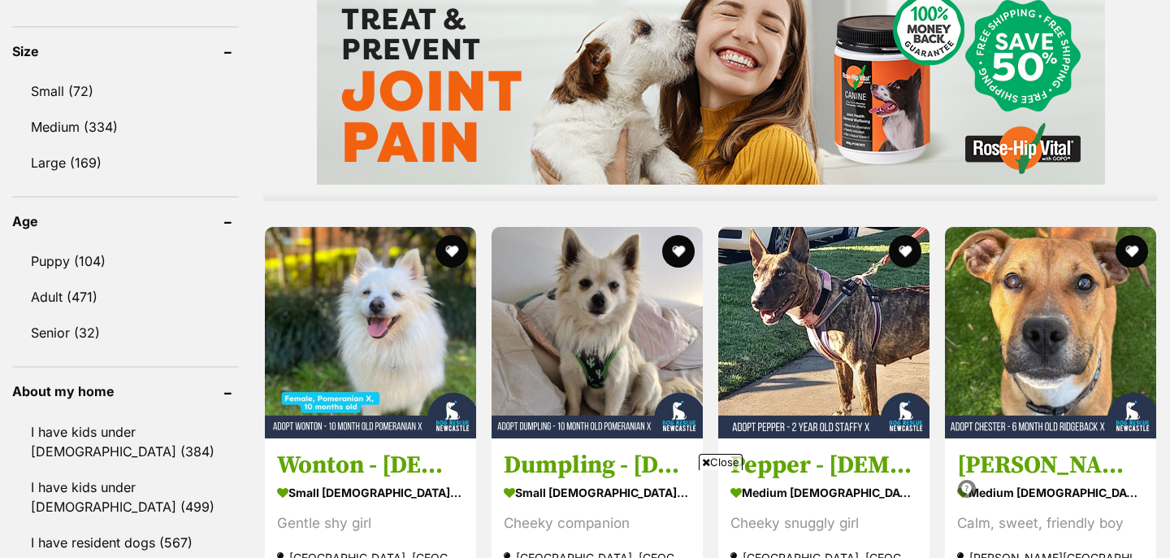
click at [710, 459] on span "Close" at bounding box center [721, 462] width 44 height 16
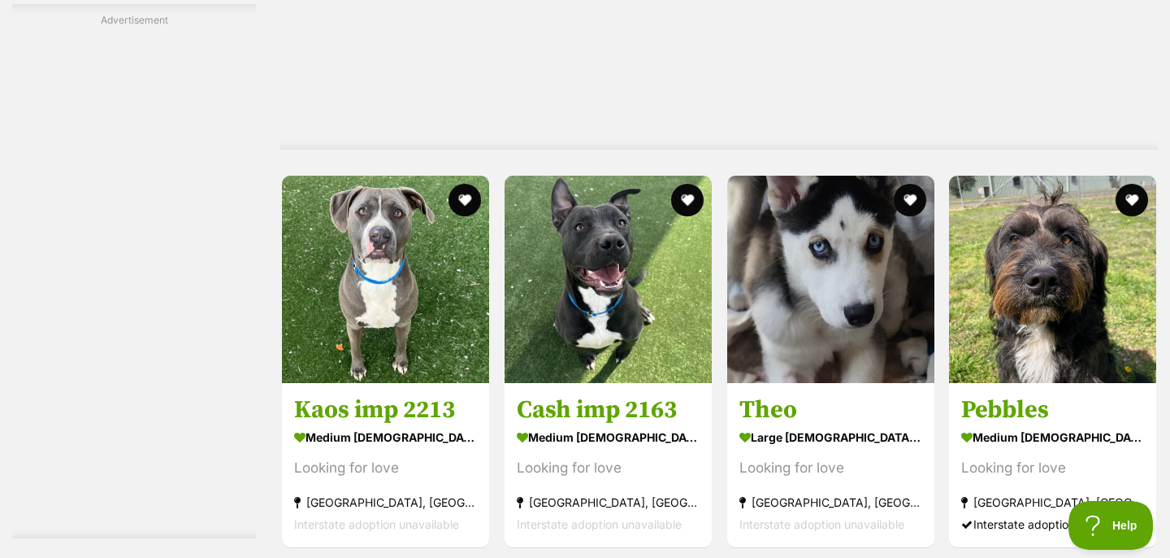
scroll to position [8625, 0]
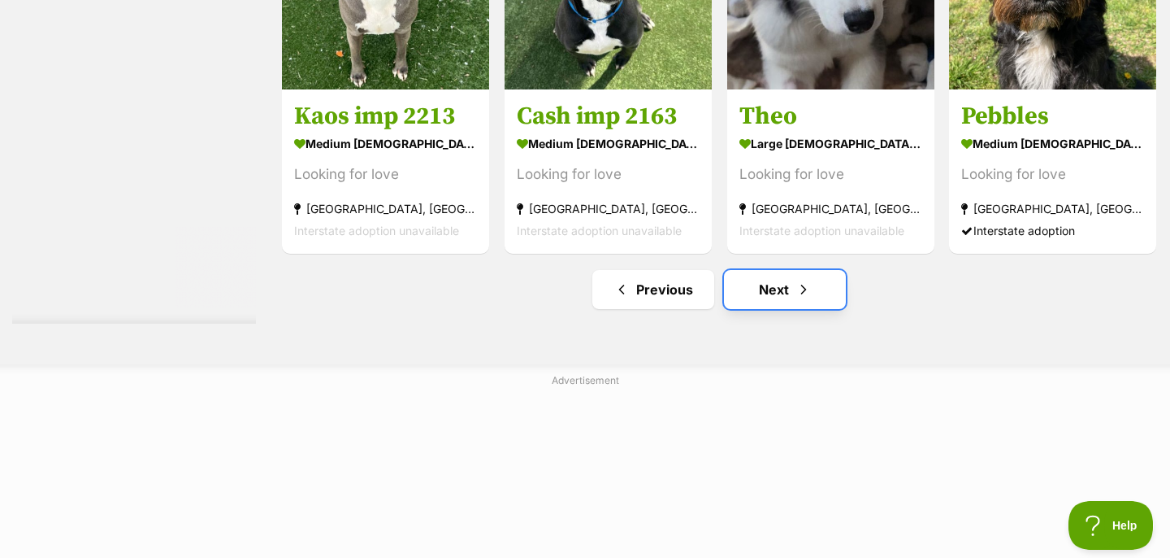
click at [765, 293] on link "Next" at bounding box center [785, 289] width 122 height 39
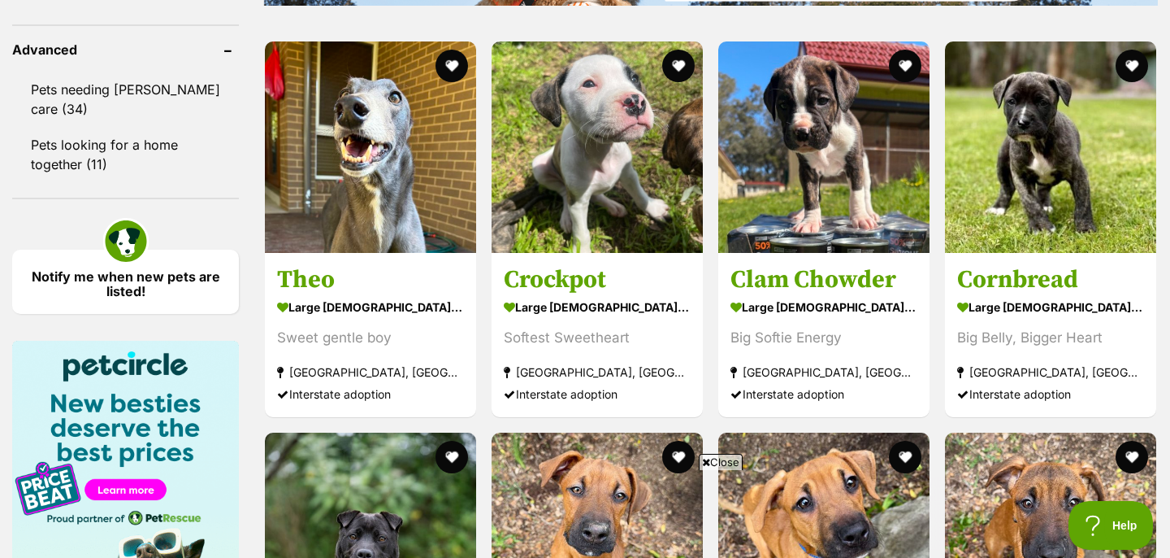
click at [708, 463] on span "Close" at bounding box center [721, 462] width 44 height 16
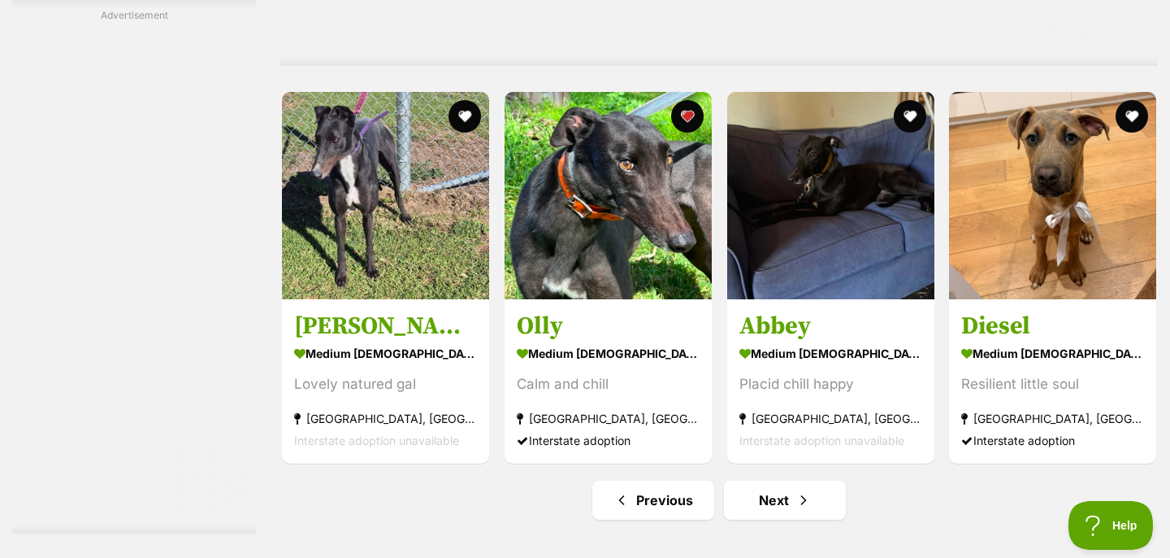
scroll to position [8392, 0]
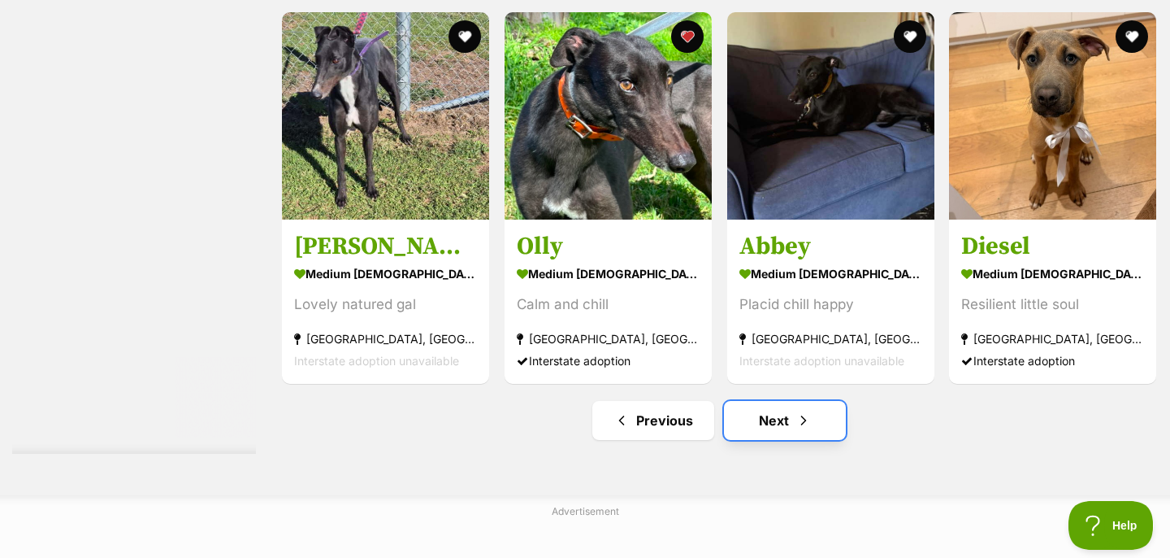
click at [745, 405] on link "Next" at bounding box center [785, 420] width 122 height 39
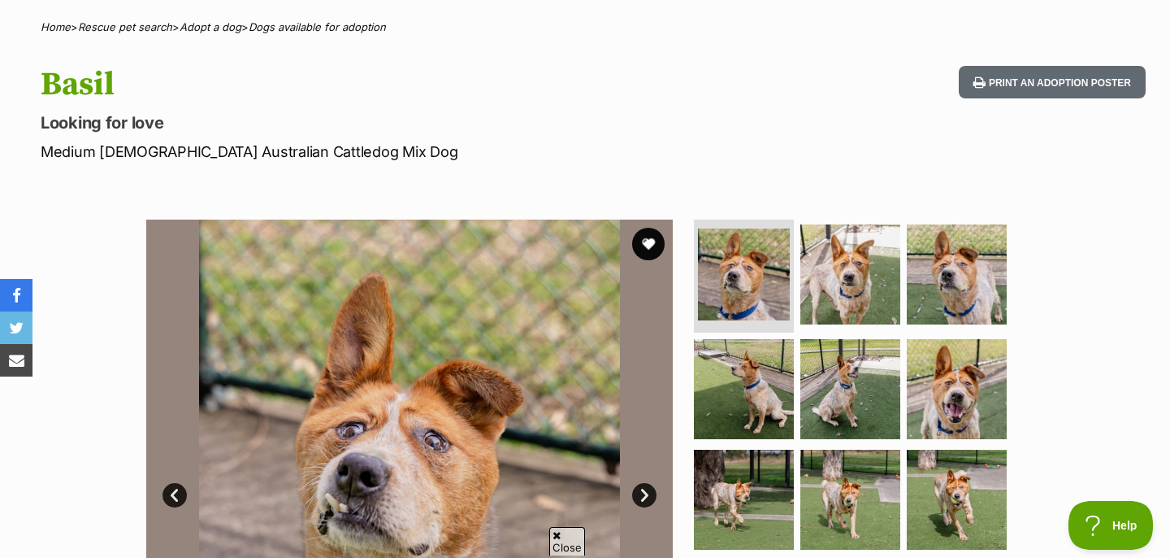
scroll to position [254, 0]
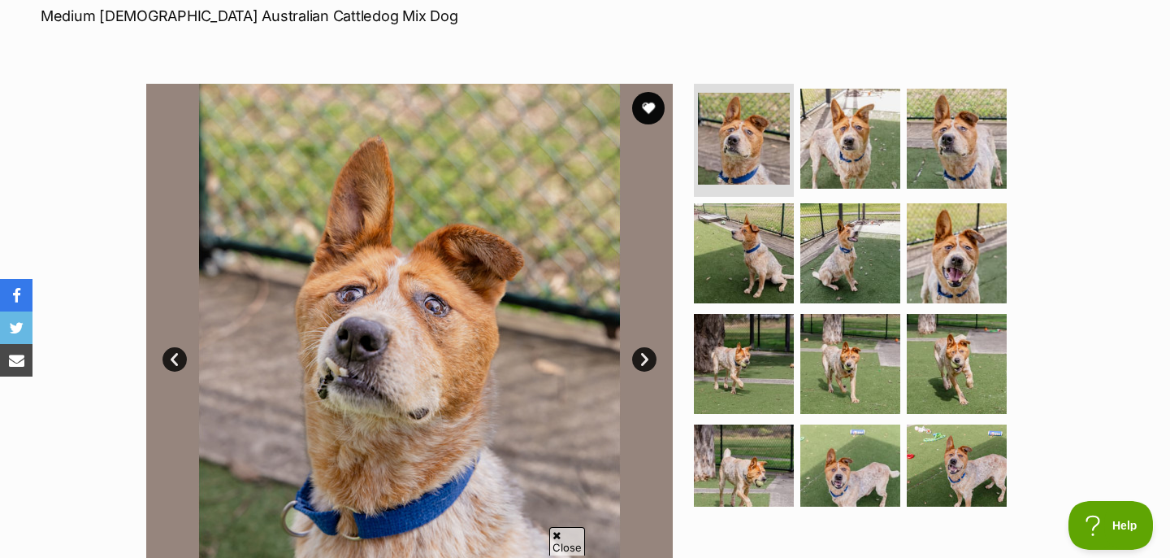
click at [644, 354] on link "Next" at bounding box center [644, 359] width 24 height 24
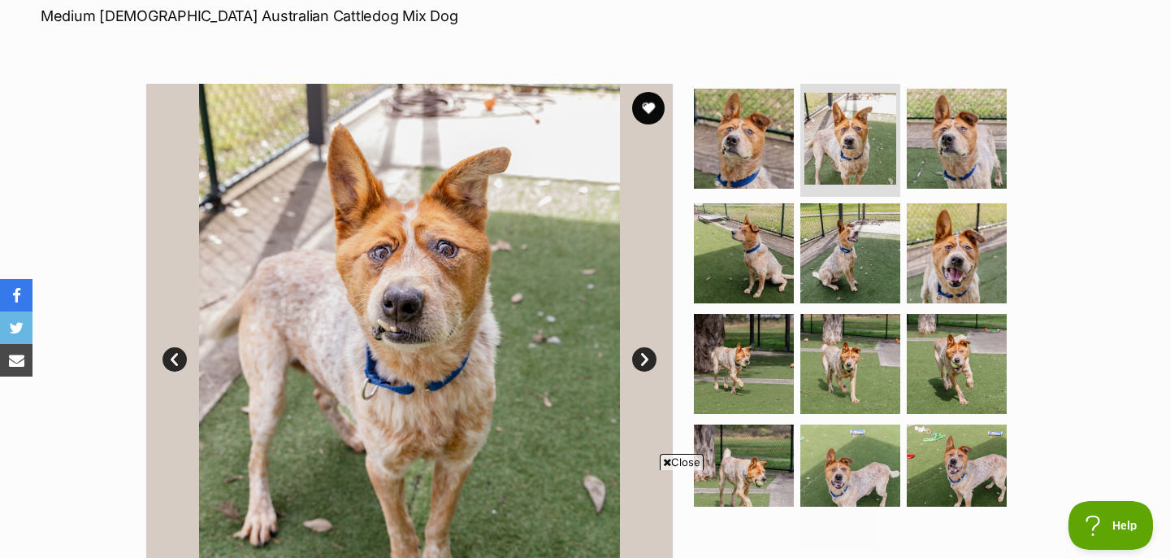
click at [644, 354] on link "Next" at bounding box center [644, 359] width 24 height 24
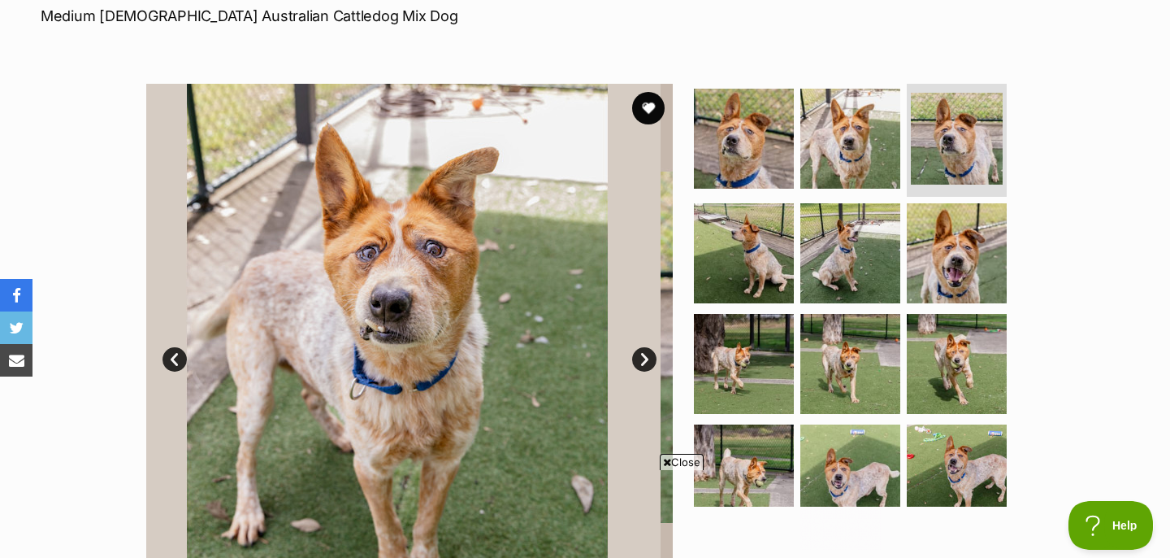
scroll to position [0, 0]
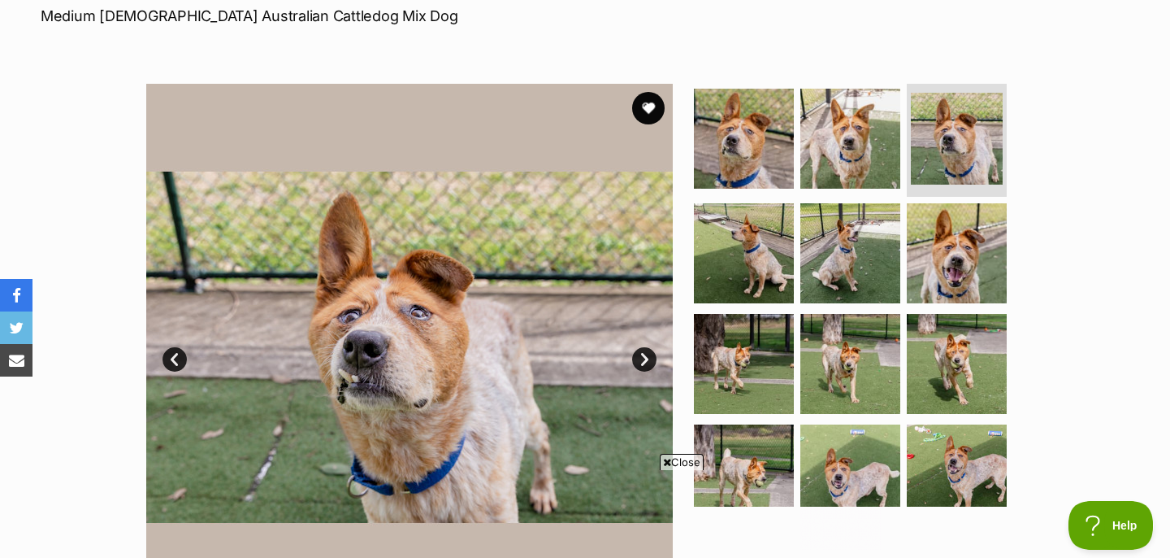
click at [644, 354] on link "Next" at bounding box center [644, 359] width 24 height 24
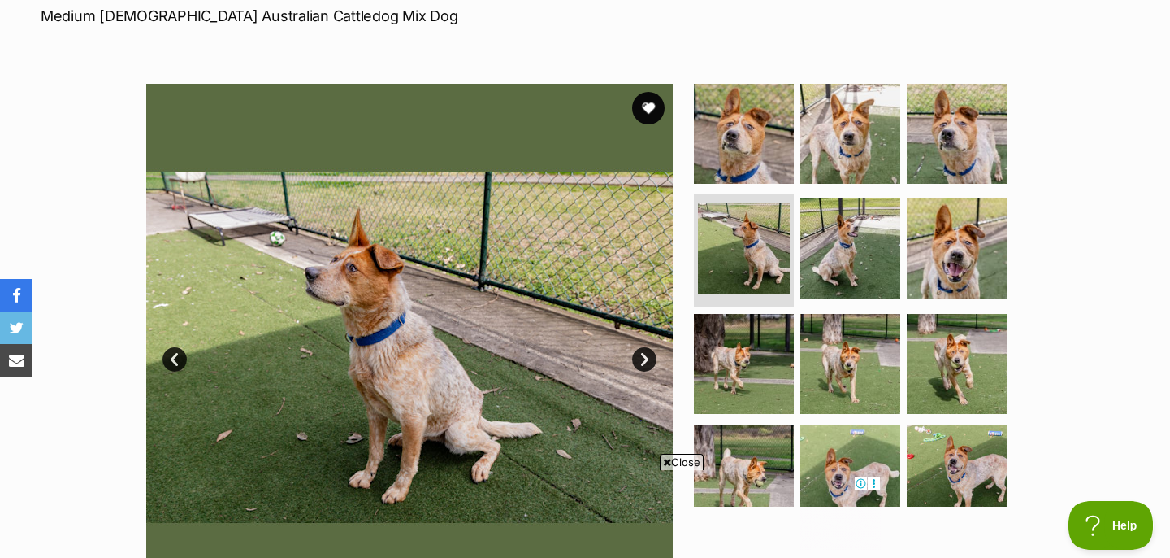
scroll to position [0, 244]
click at [644, 354] on link "Next" at bounding box center [644, 359] width 24 height 24
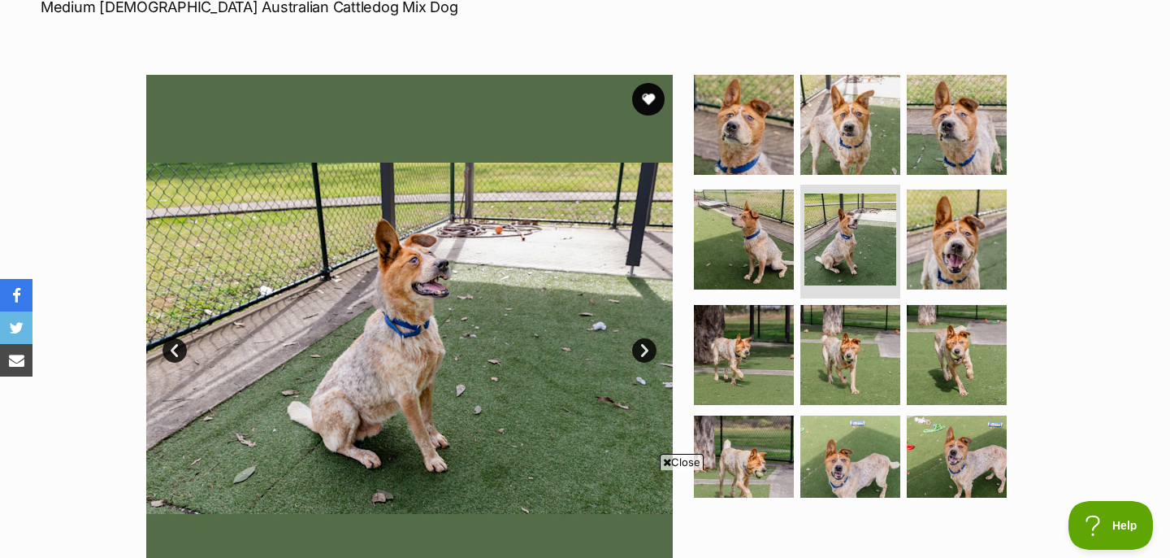
scroll to position [0, 0]
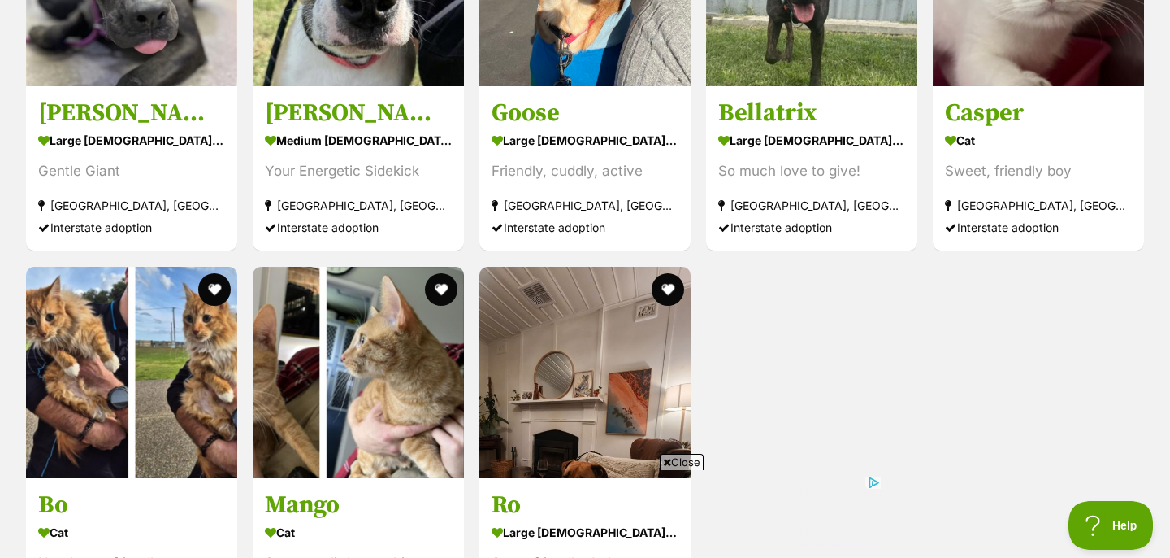
scroll to position [2889, 0]
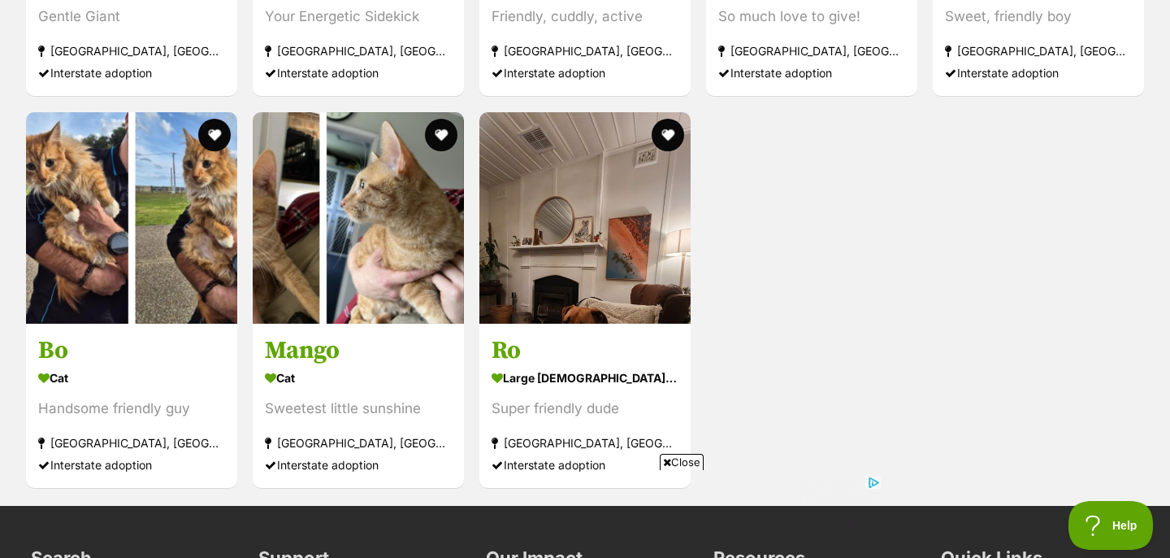
scroll to position [2543, 0]
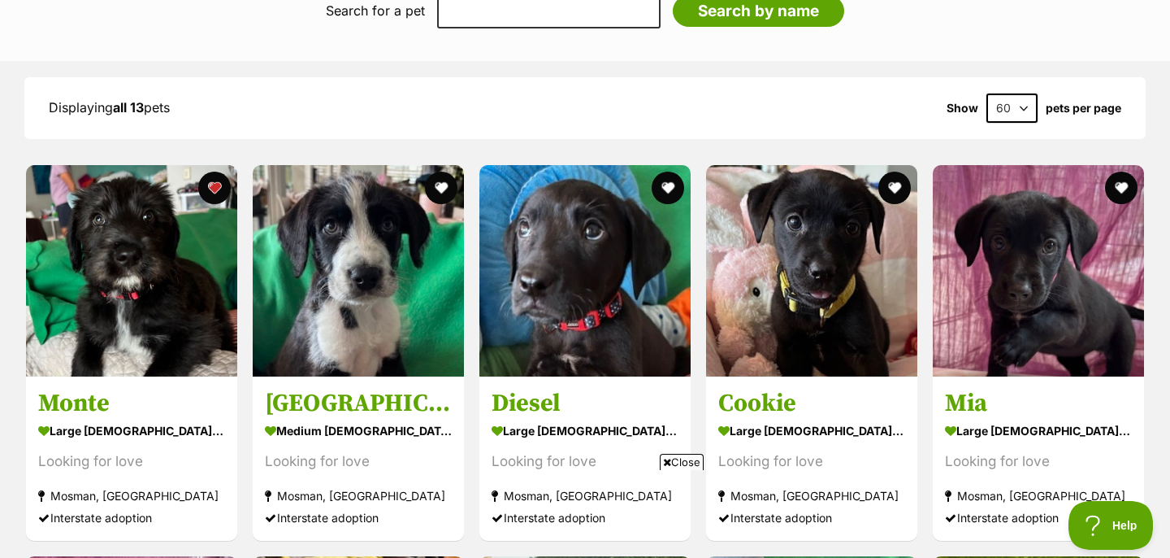
scroll to position [1507, 0]
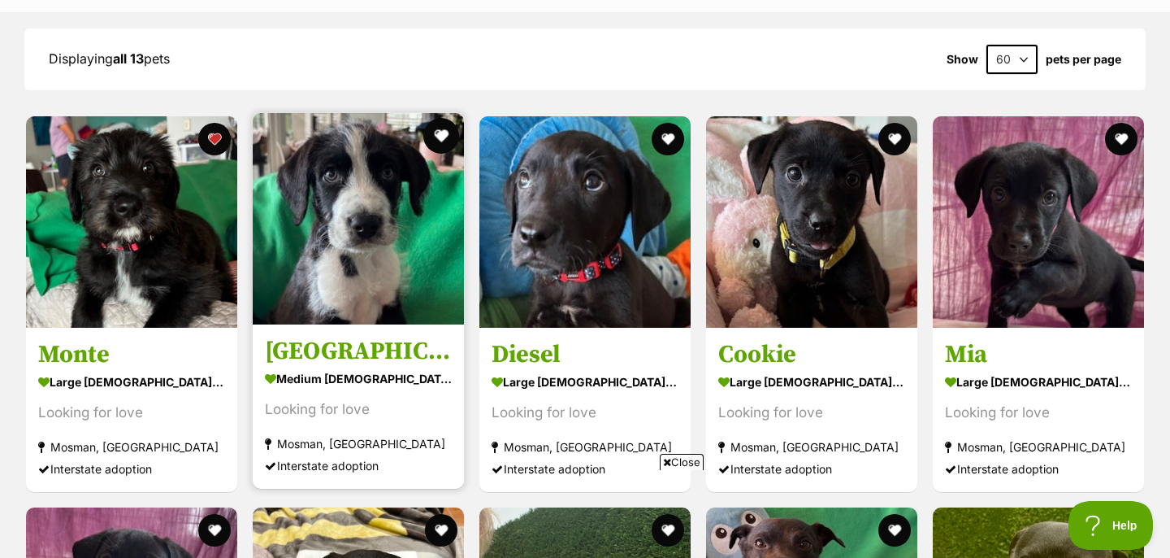
click at [450, 118] on button "favourite" at bounding box center [441, 136] width 36 height 36
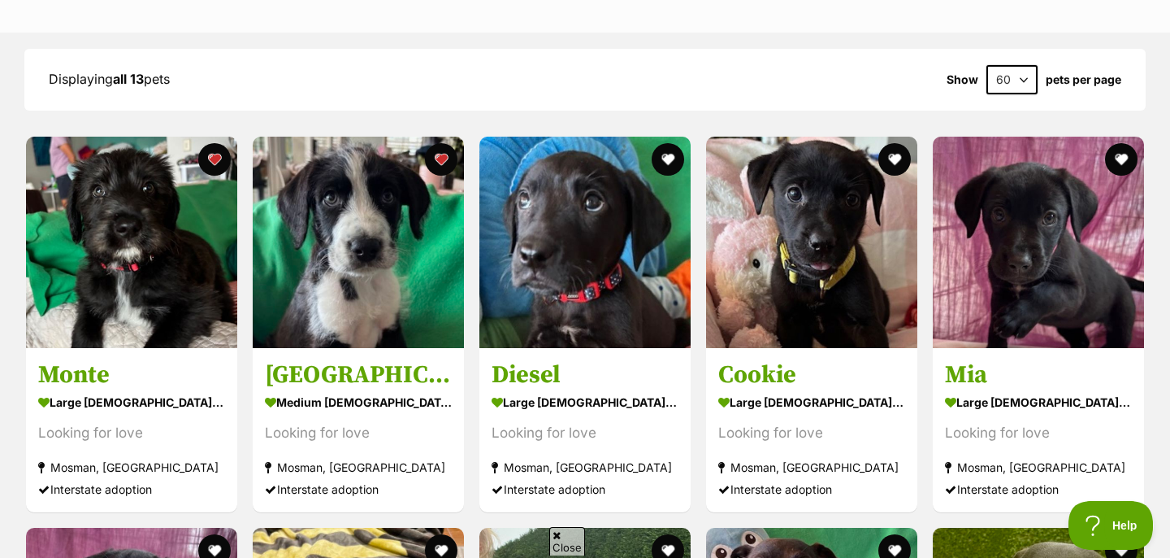
scroll to position [0, 0]
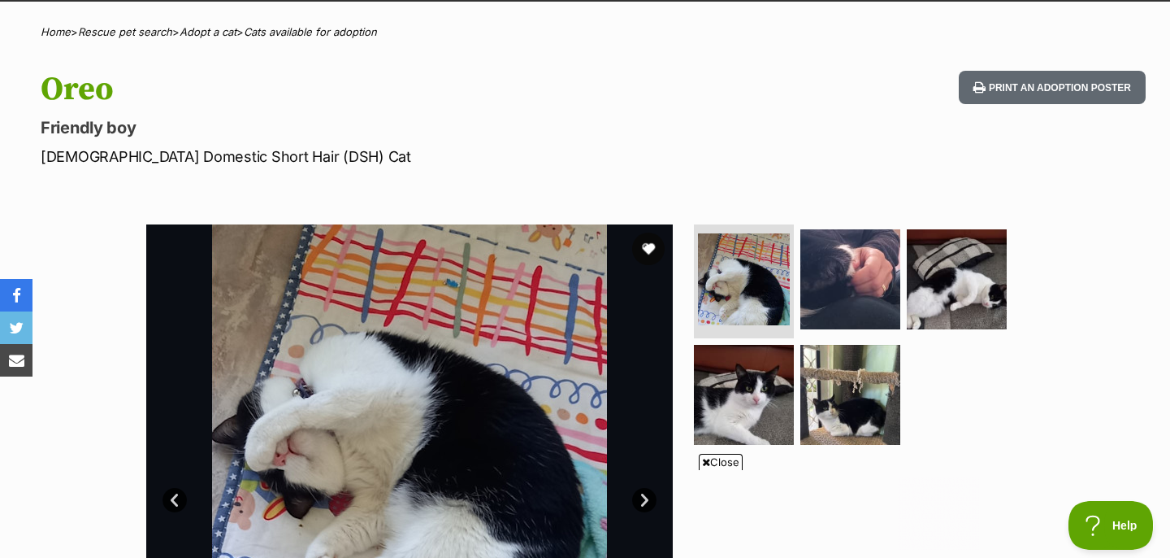
scroll to position [148, 0]
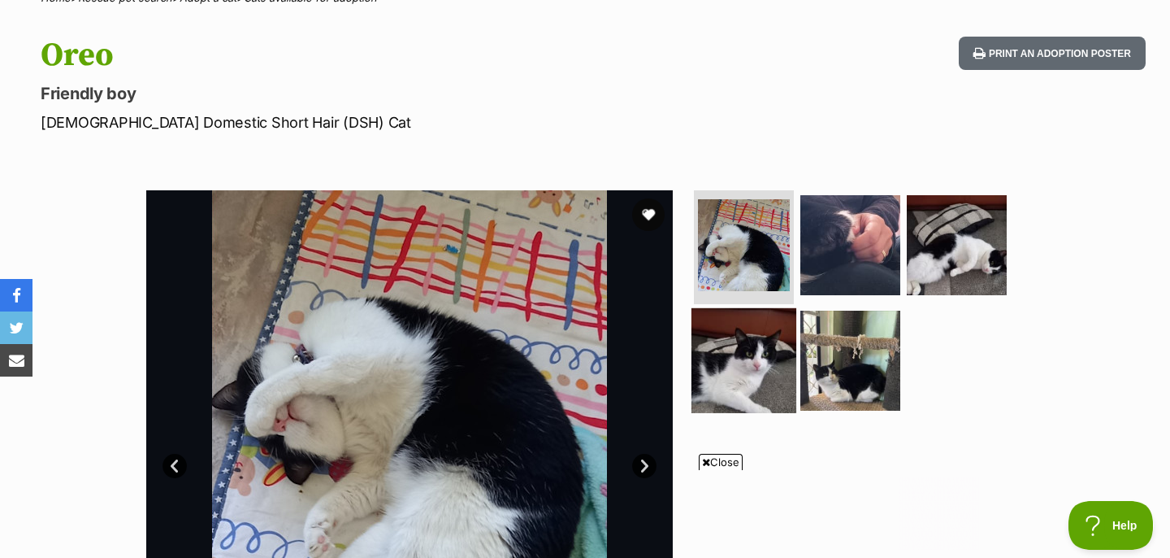
click at [715, 352] on img at bounding box center [744, 359] width 105 height 105
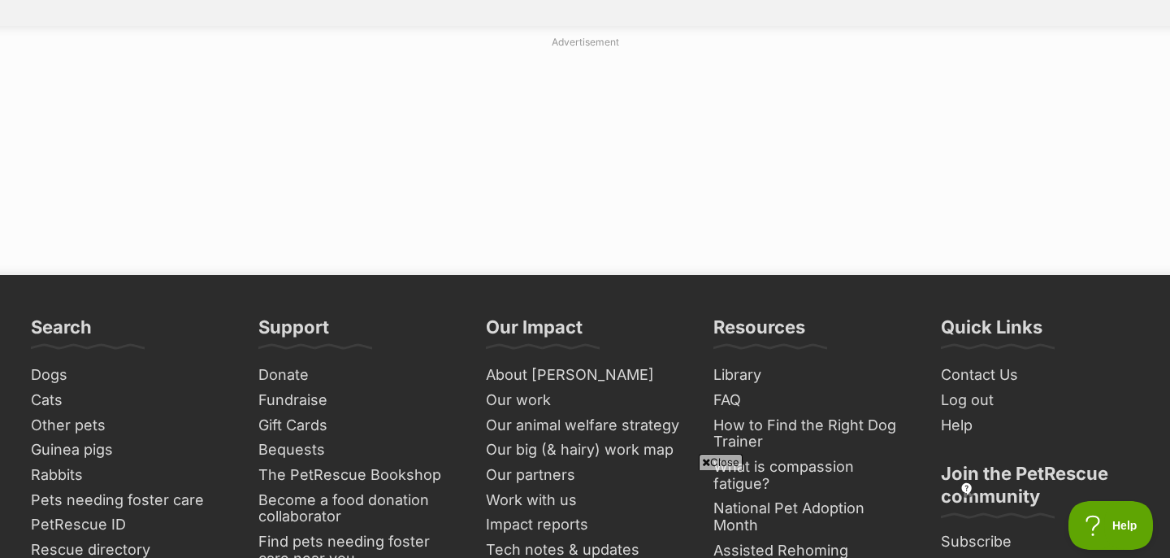
scroll to position [8756, 0]
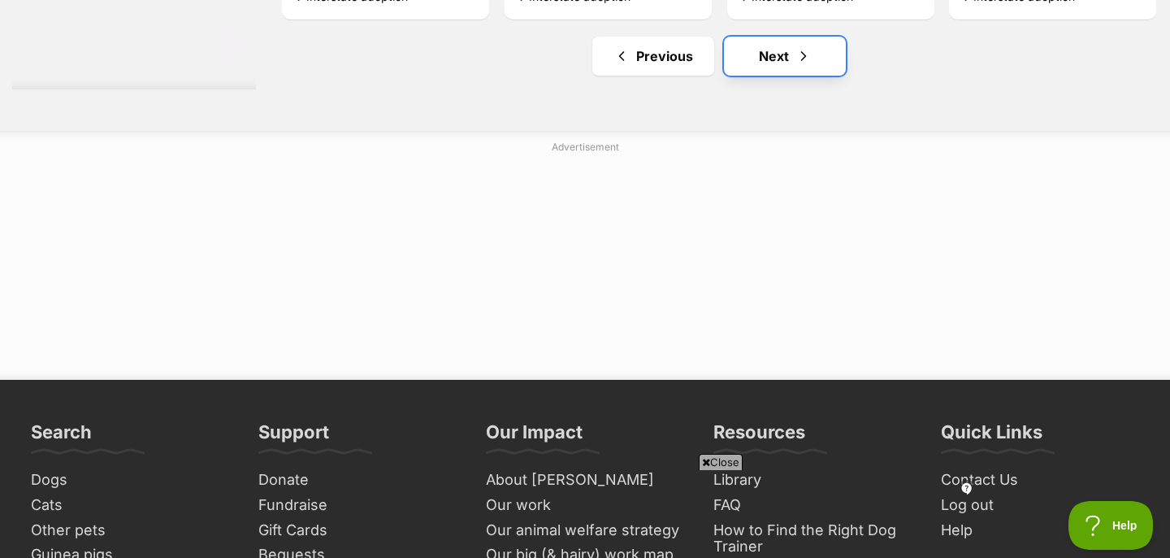
click at [817, 68] on link "Next" at bounding box center [785, 56] width 122 height 39
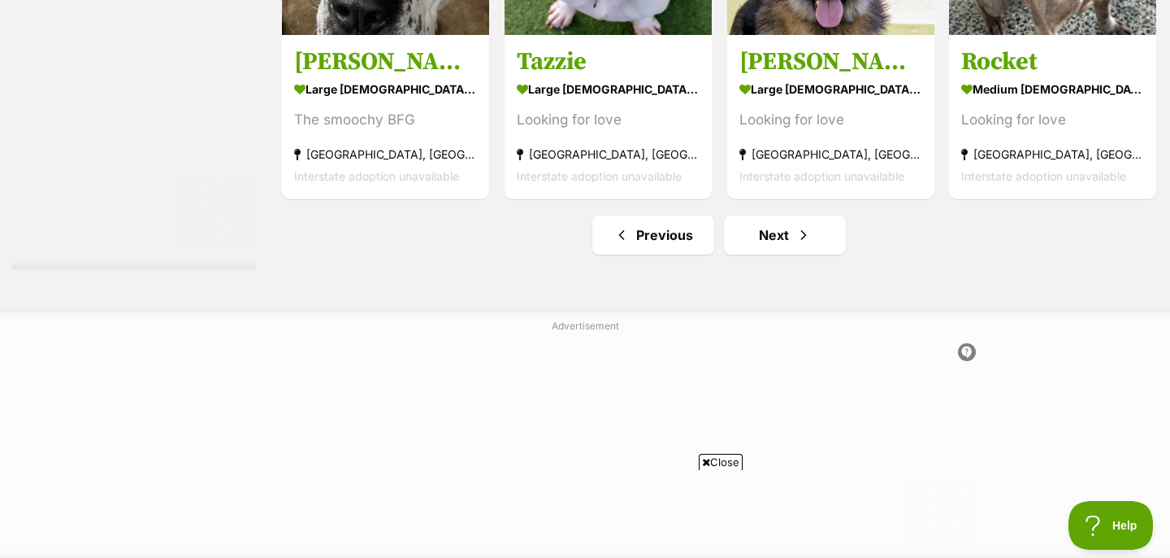
scroll to position [8703, 0]
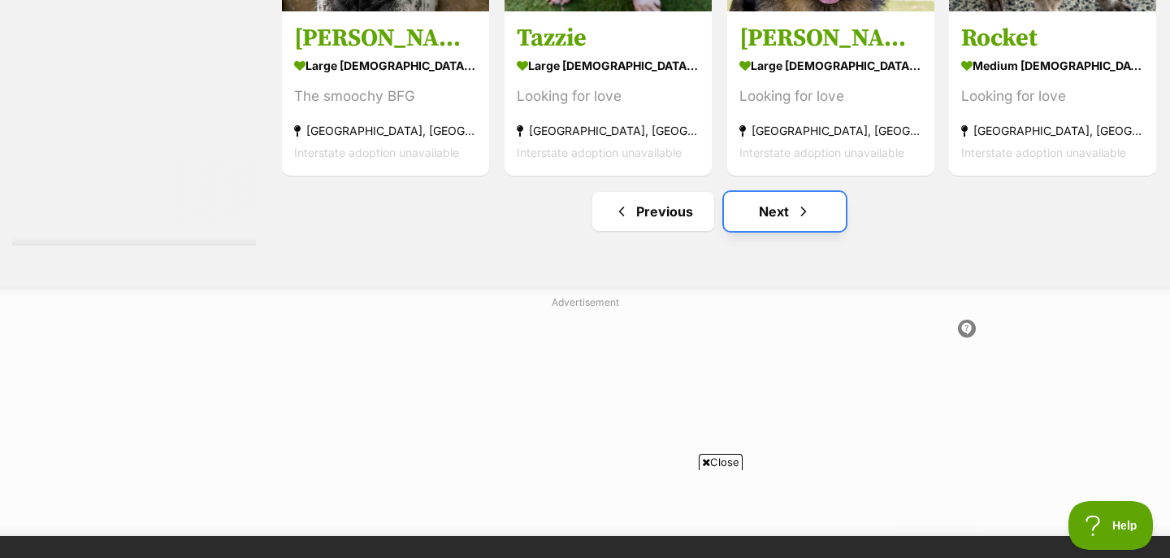
click at [748, 192] on link "Next" at bounding box center [785, 211] width 122 height 39
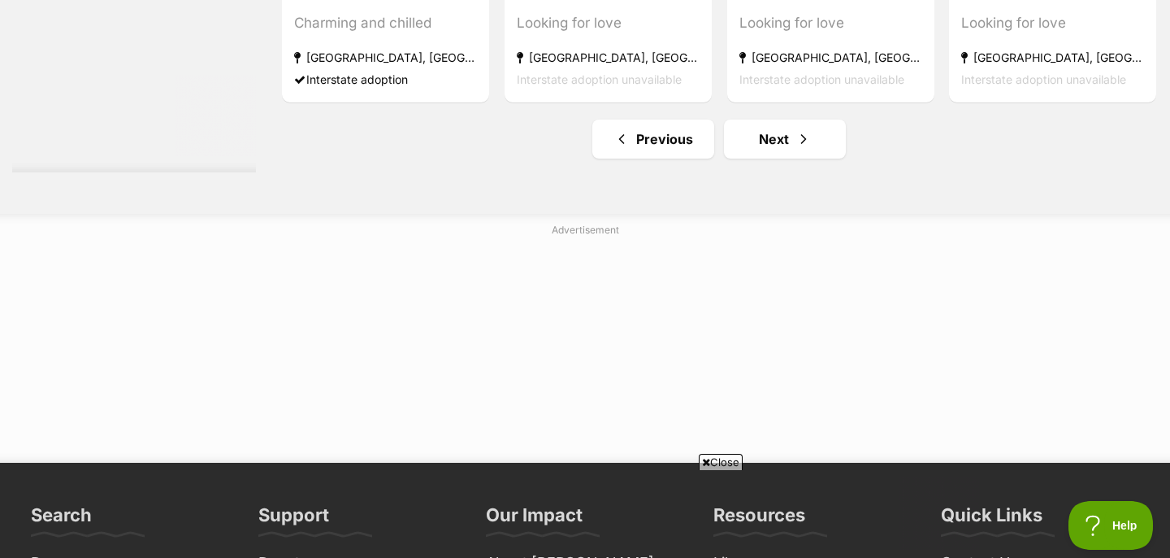
scroll to position [8733, 0]
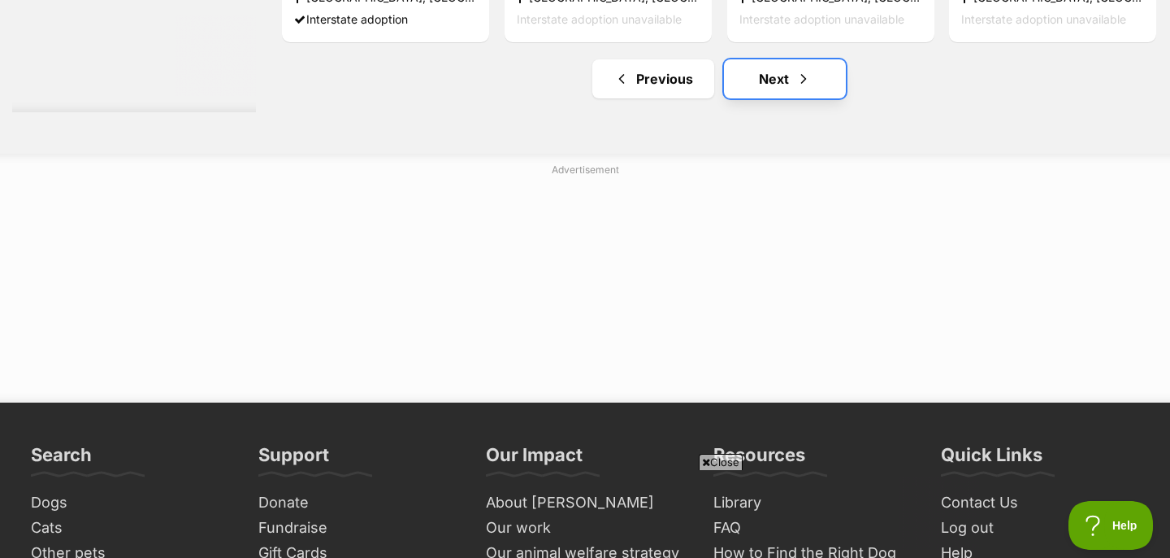
click at [797, 69] on span "Next page" at bounding box center [804, 79] width 16 height 20
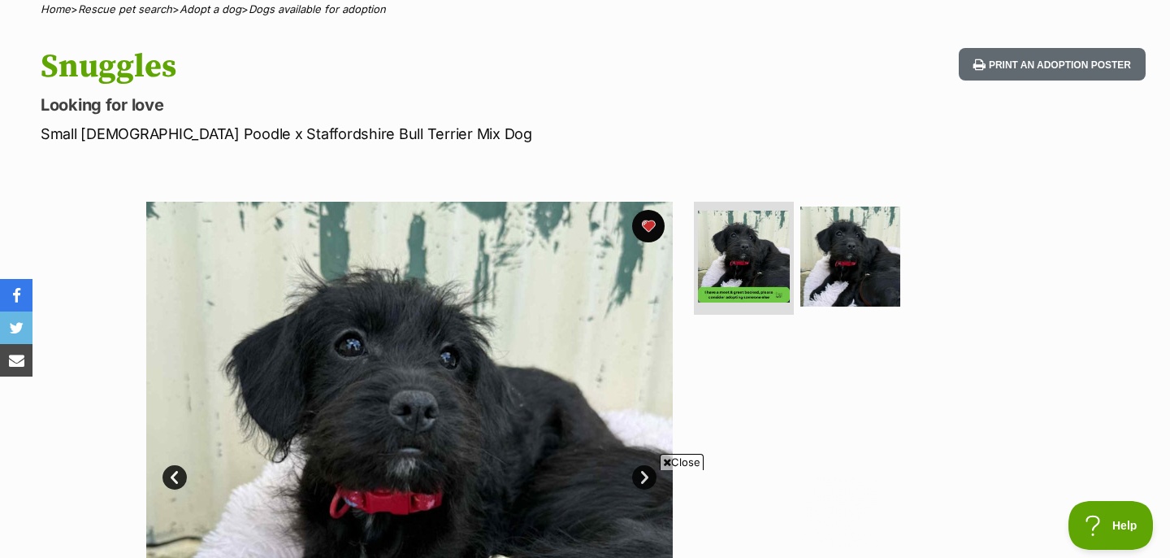
click at [645, 471] on div "Close" at bounding box center [585, 512] width 592 height 89
click at [645, 474] on link "Next" at bounding box center [644, 477] width 24 height 24
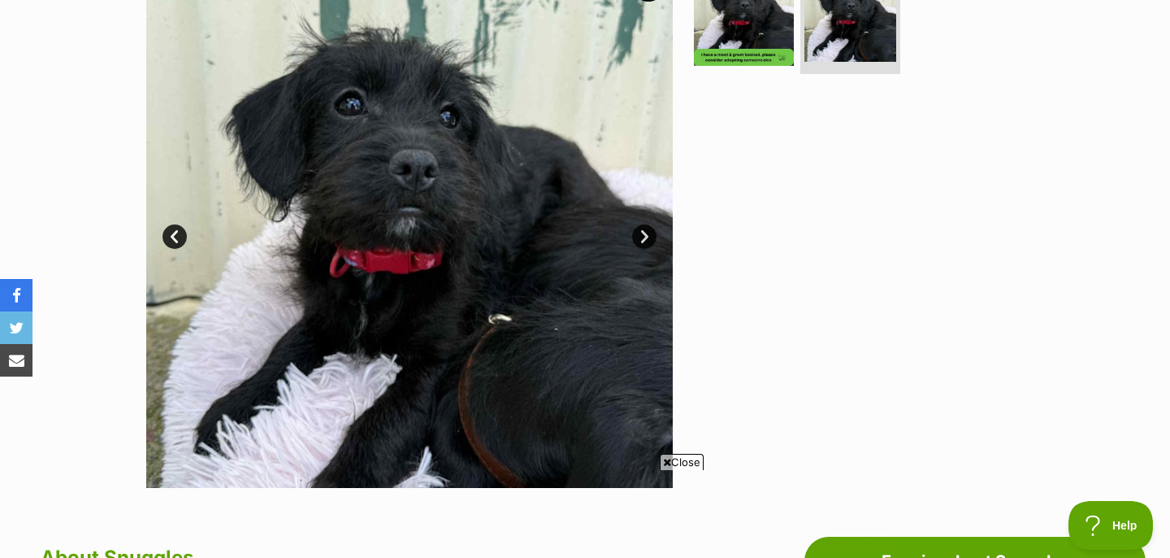
click at [647, 232] on link "Next" at bounding box center [644, 236] width 24 height 24
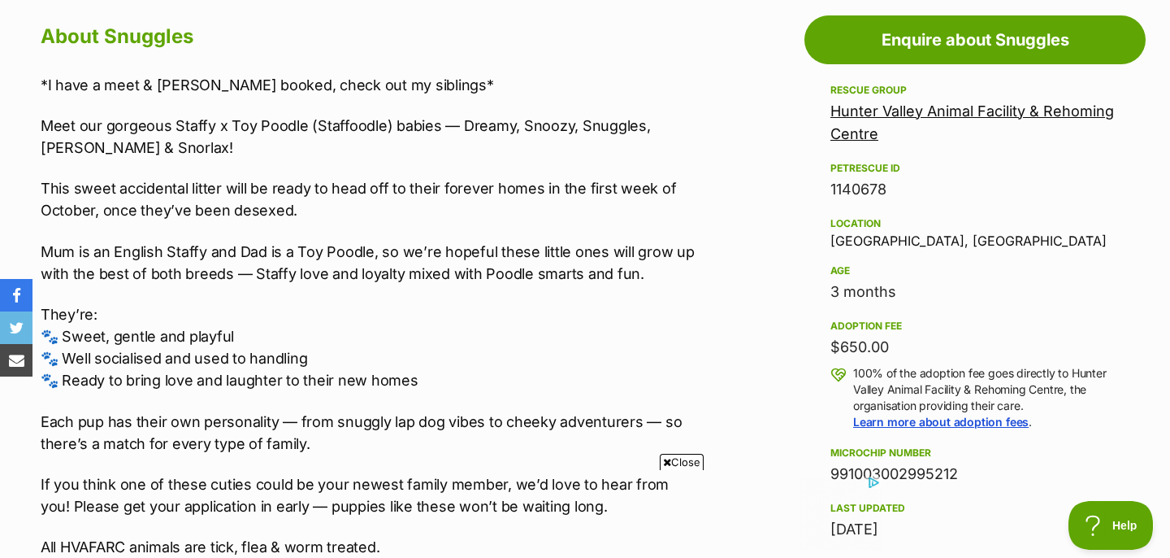
scroll to position [911, 0]
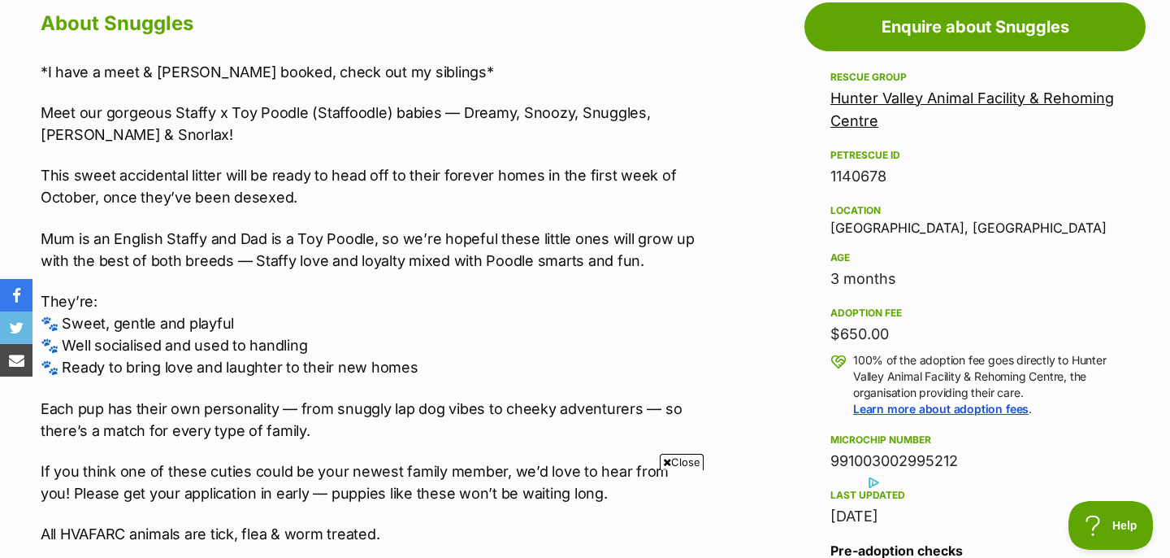
click at [879, 101] on link "Hunter Valley Animal Facility & Rehoming Centre" at bounding box center [973, 109] width 284 height 40
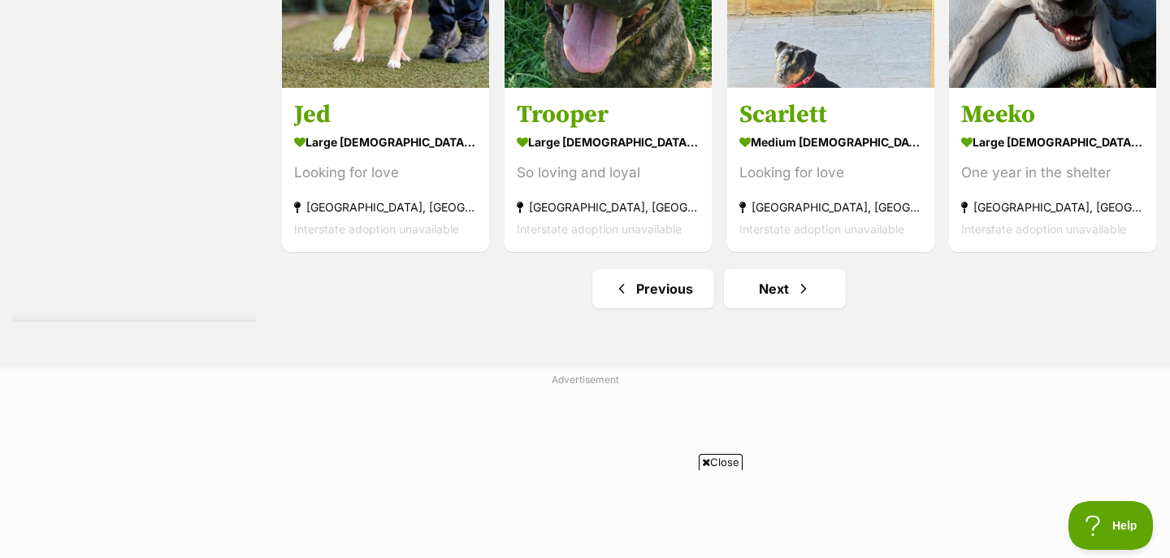
scroll to position [8484, 0]
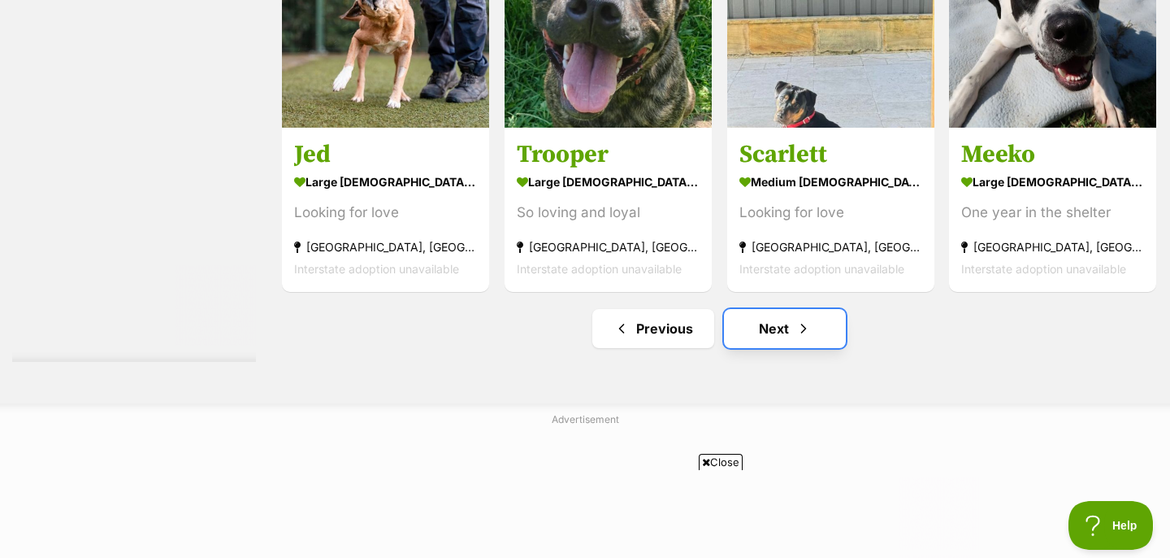
click at [771, 332] on link "Next" at bounding box center [785, 328] width 122 height 39
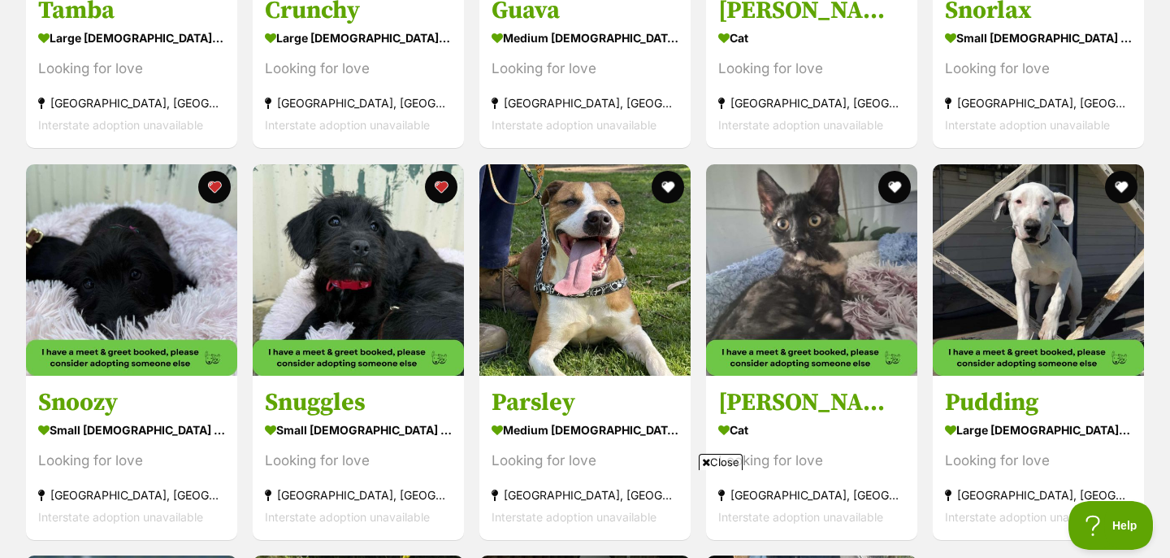
scroll to position [3318, 0]
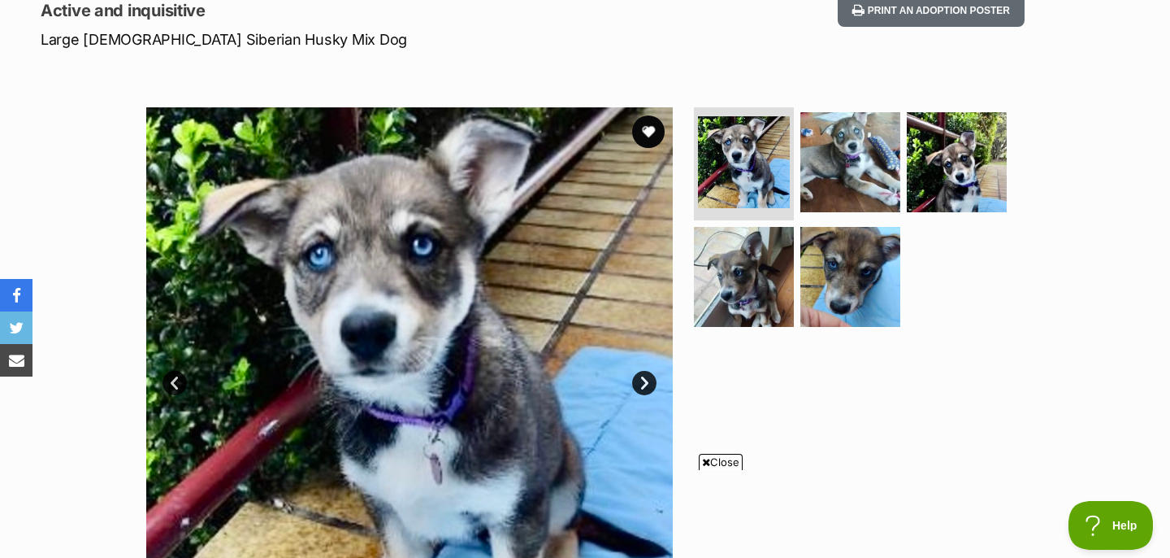
click at [645, 375] on link "Next" at bounding box center [644, 383] width 24 height 24
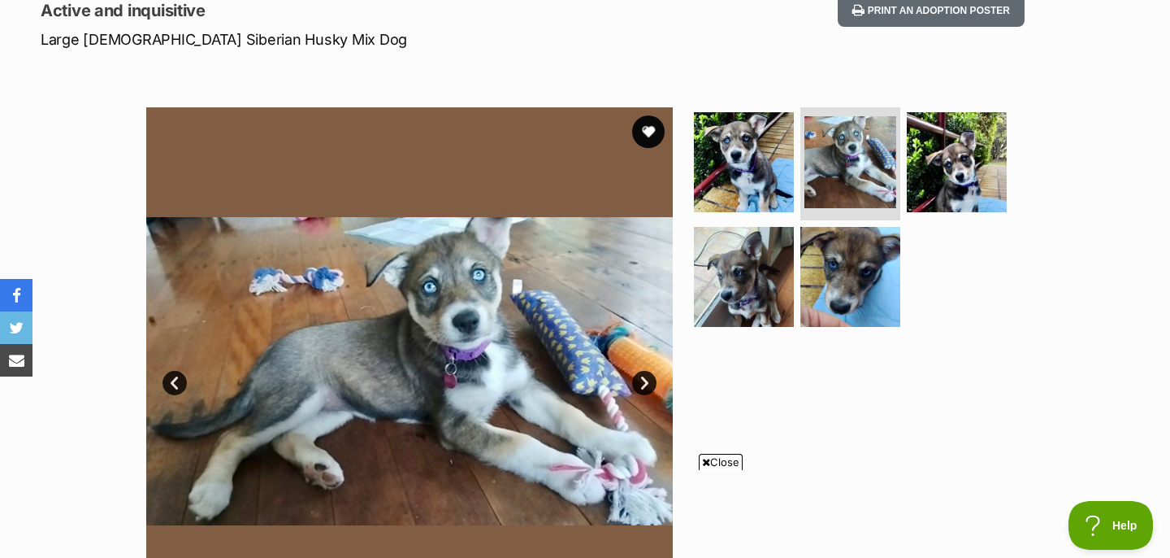
click at [645, 375] on link "Next" at bounding box center [644, 383] width 24 height 24
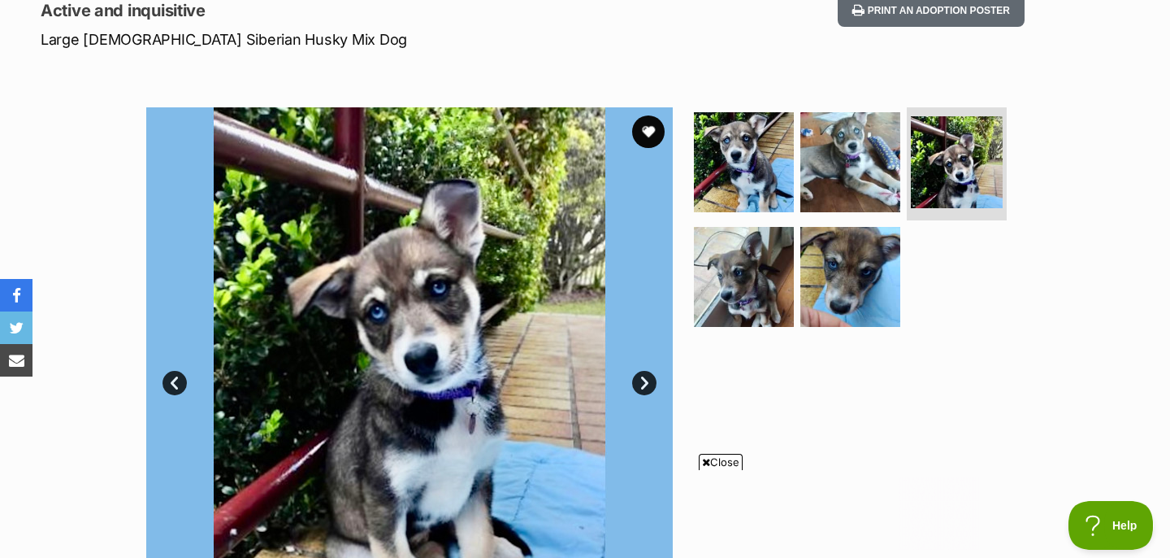
click at [645, 375] on link "Next" at bounding box center [644, 383] width 24 height 24
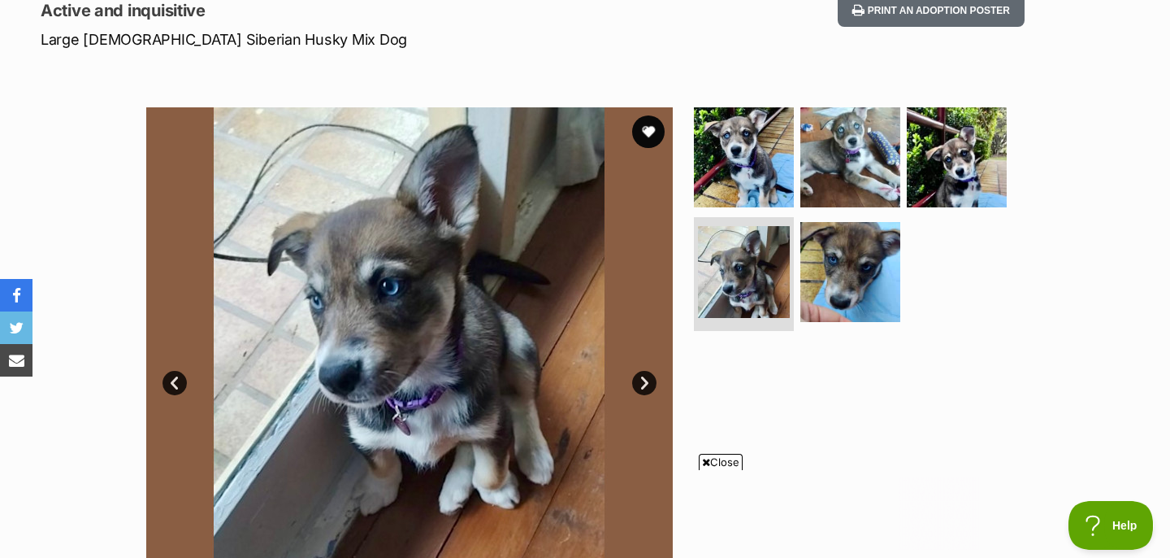
click at [645, 375] on link "Next" at bounding box center [644, 383] width 24 height 24
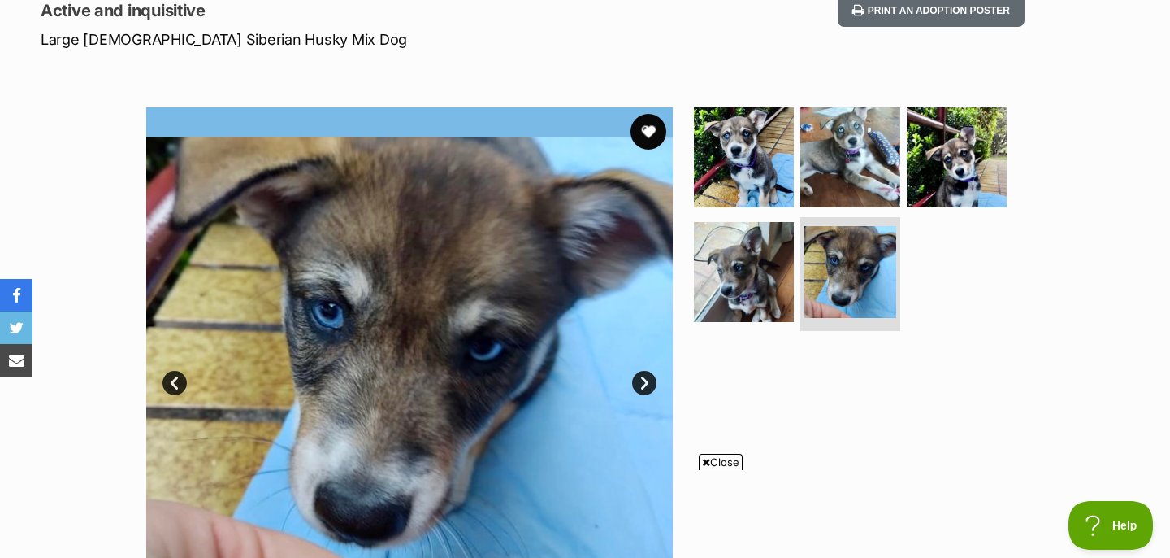
click at [645, 120] on button "favourite" at bounding box center [649, 132] width 36 height 36
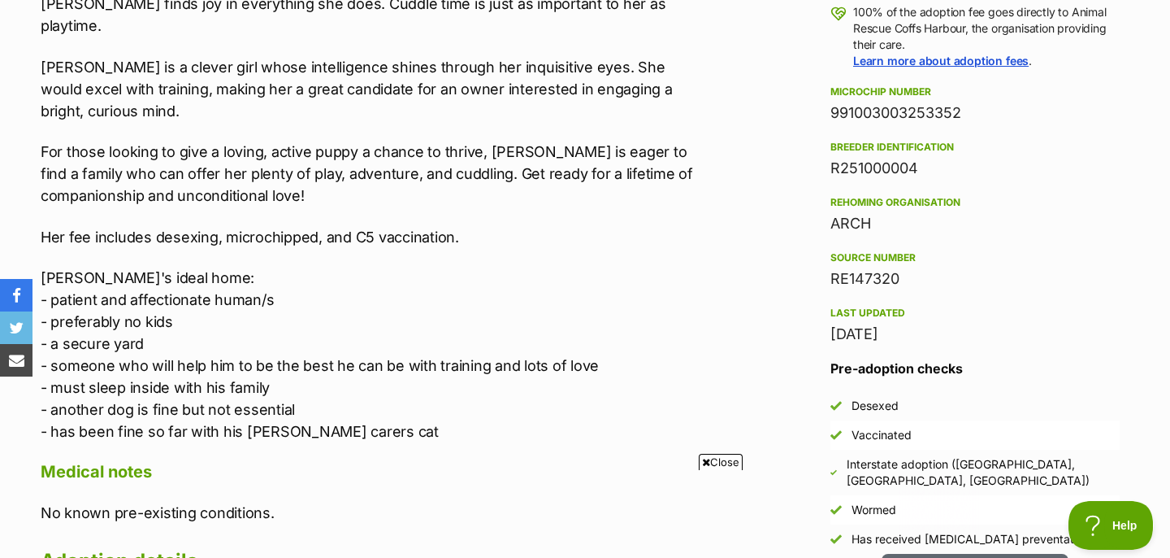
scroll to position [1529, 0]
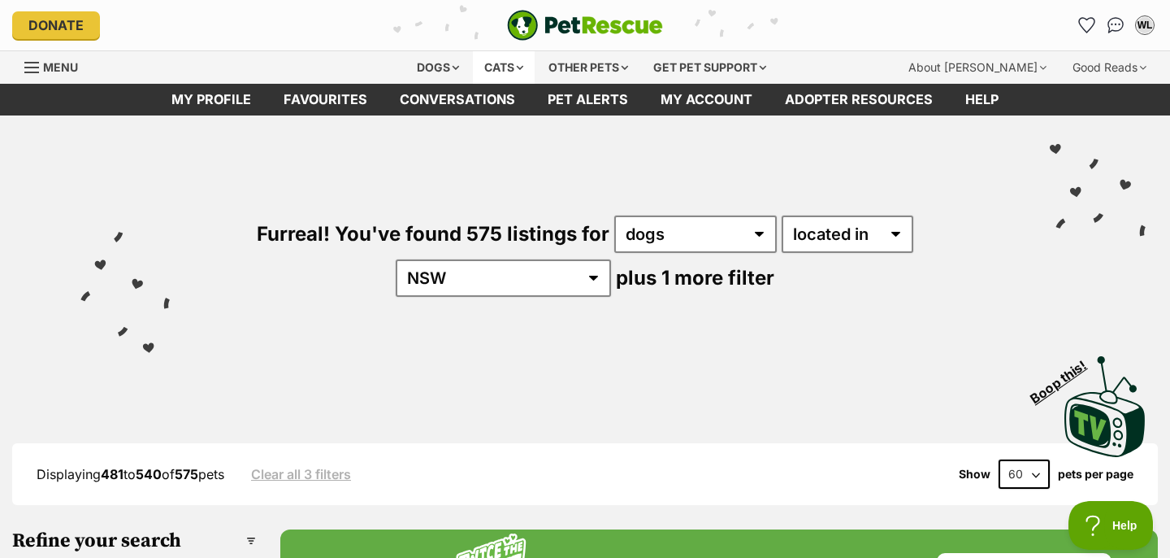
click at [490, 67] on div "Cats" at bounding box center [504, 67] width 62 height 33
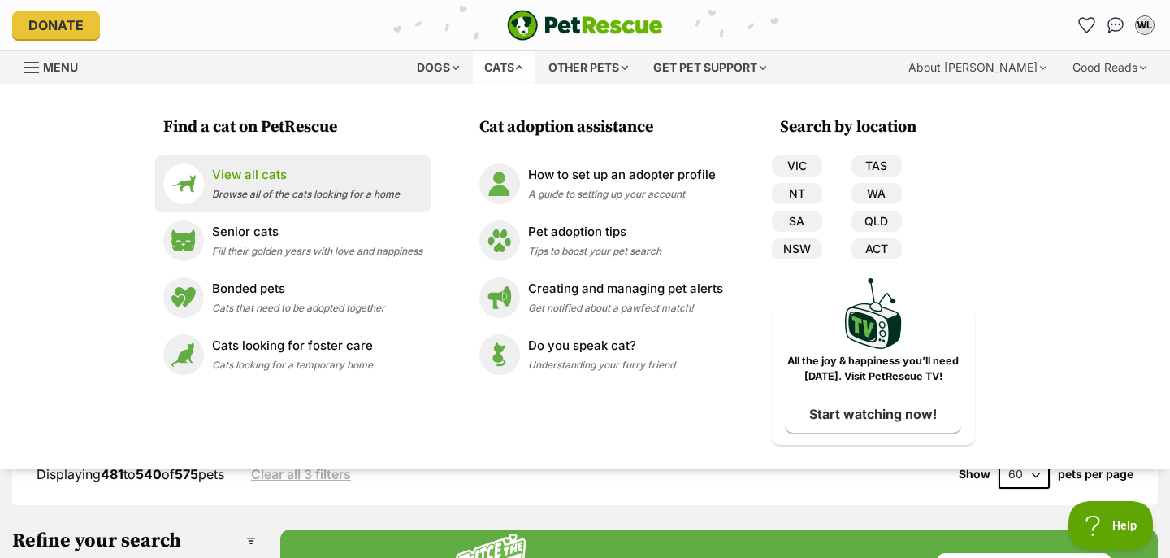
click at [281, 180] on p "View all cats" at bounding box center [306, 175] width 188 height 19
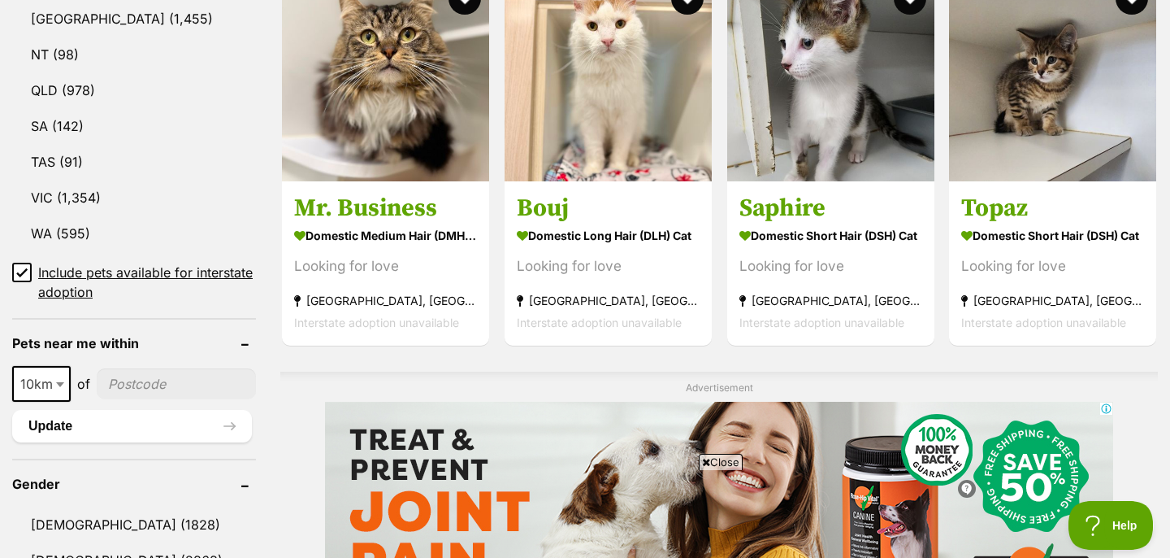
scroll to position [812, 0]
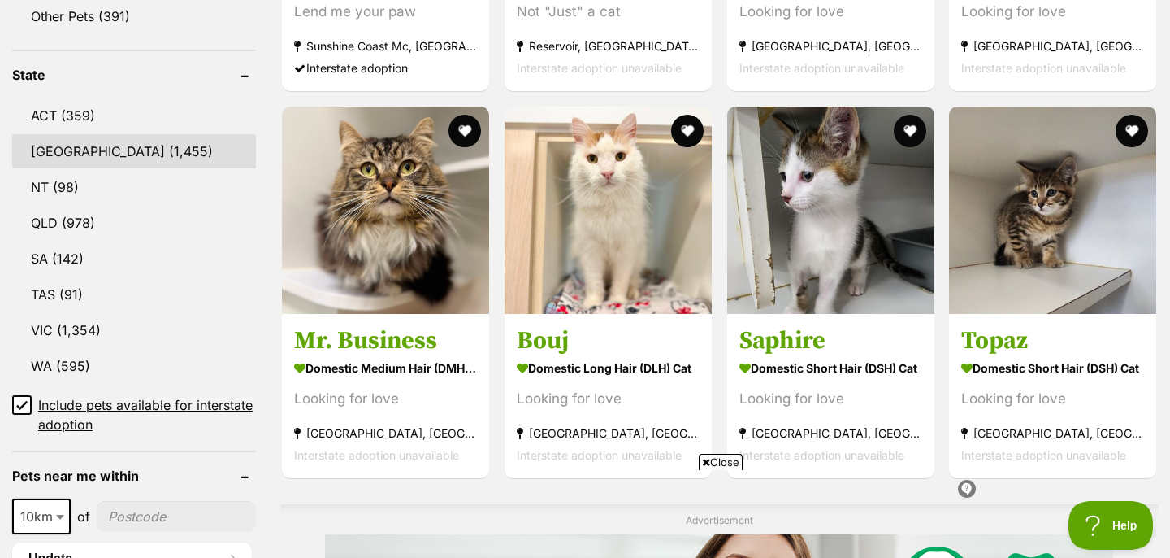
click at [102, 158] on link "NSW (1,455)" at bounding box center [134, 151] width 244 height 34
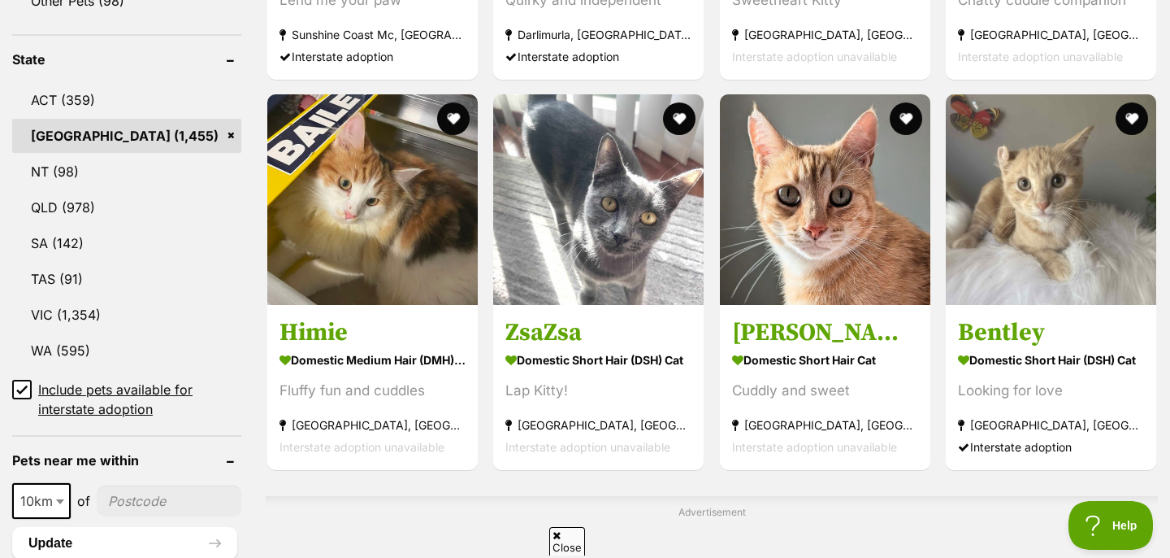
click at [23, 374] on ul "ACT (359) NSW (1,455) NT (98) QLD (978) SA (142) TAS (91) VIC (1,354) WA (595) …" at bounding box center [126, 242] width 229 height 351
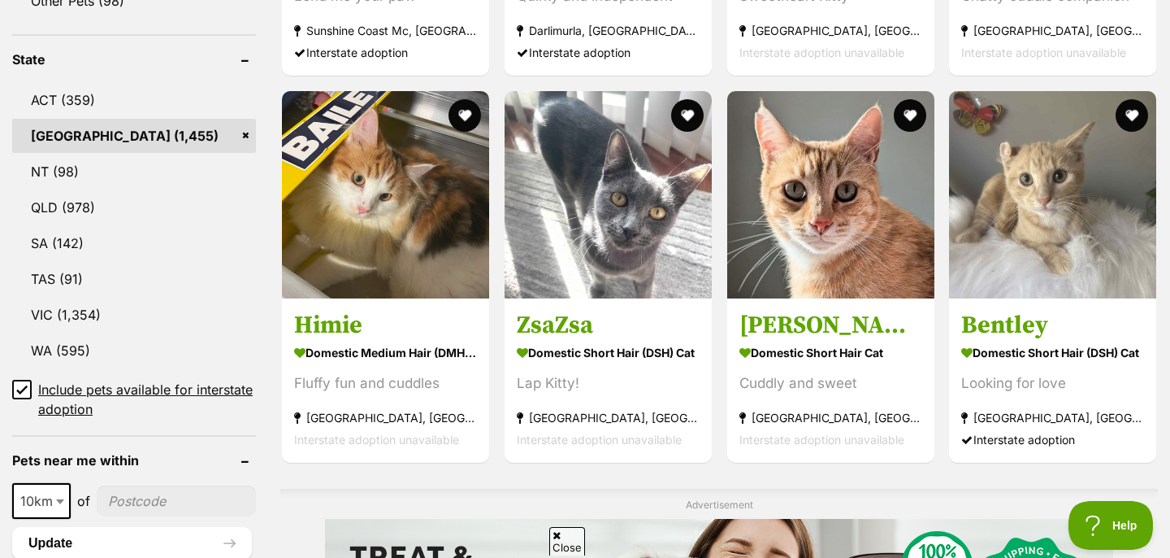
click at [24, 384] on icon at bounding box center [21, 389] width 11 height 11
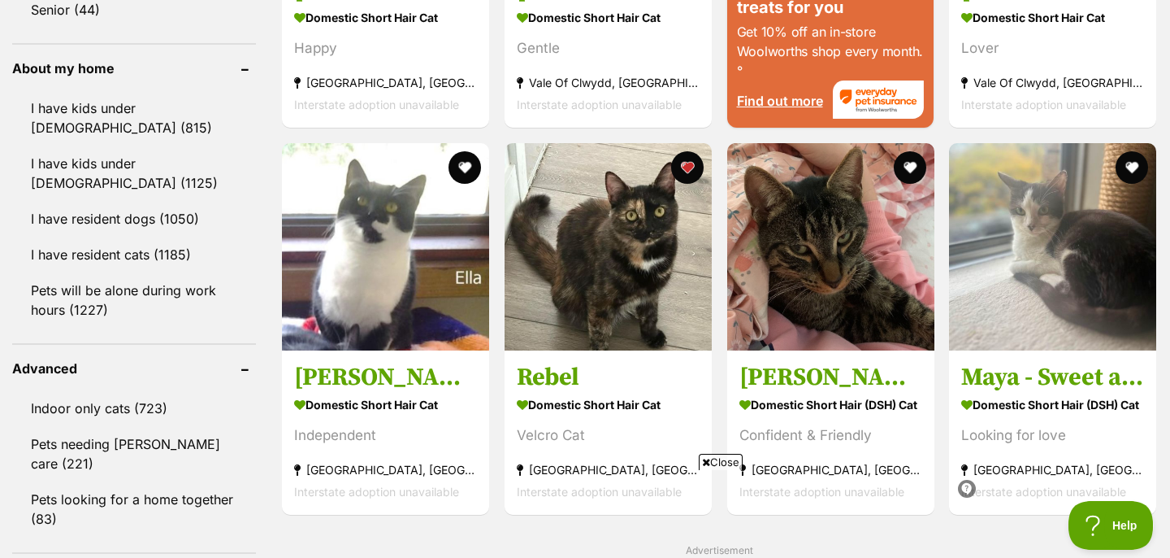
scroll to position [1852, 0]
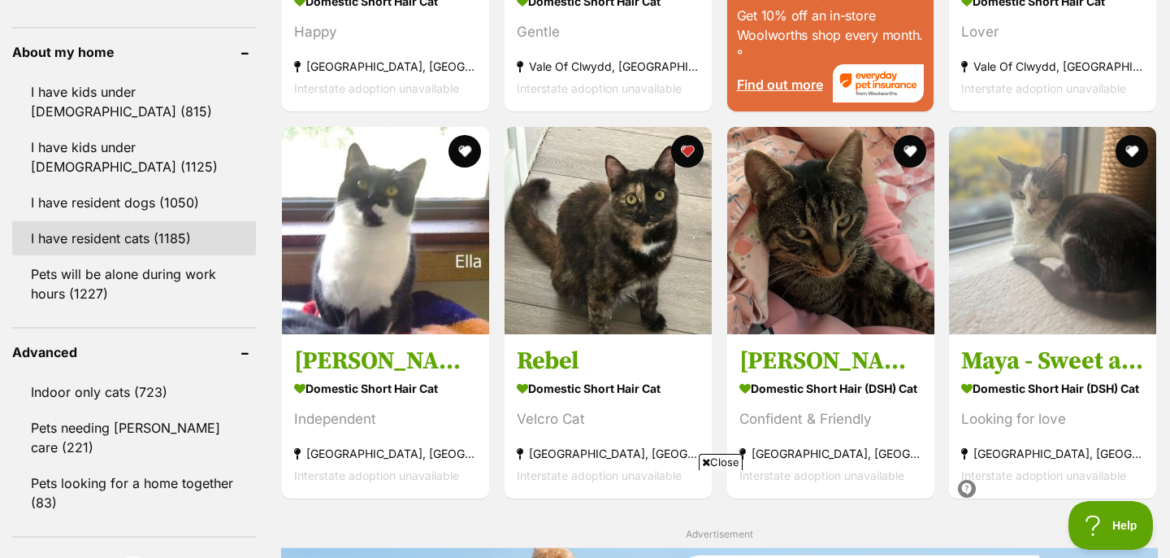
click at [181, 221] on link "I have resident cats (1185)" at bounding box center [134, 238] width 244 height 34
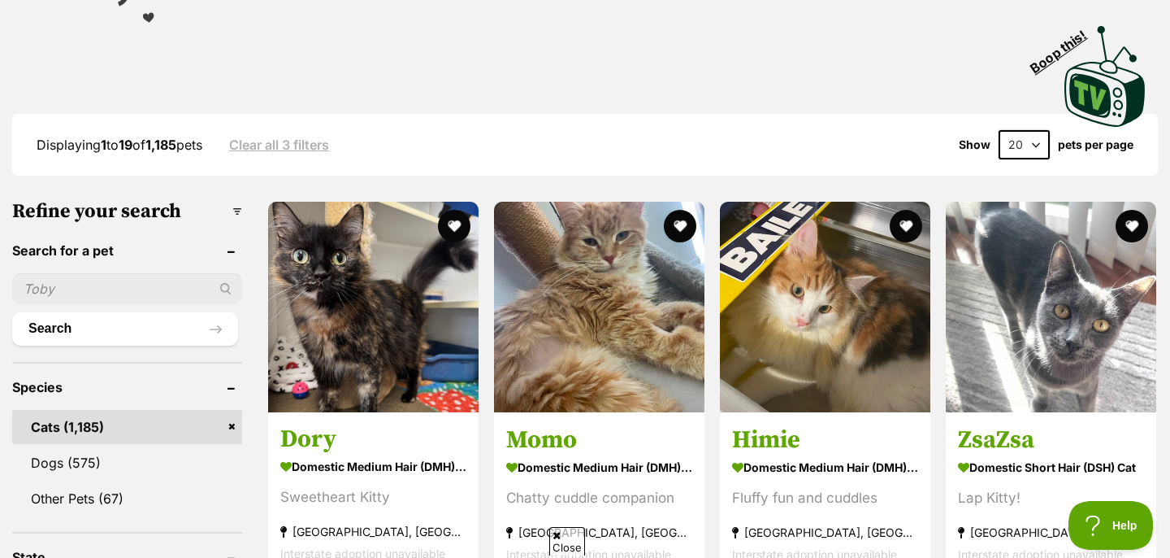
click at [1022, 139] on select "20 40 60" at bounding box center [1024, 144] width 51 height 29
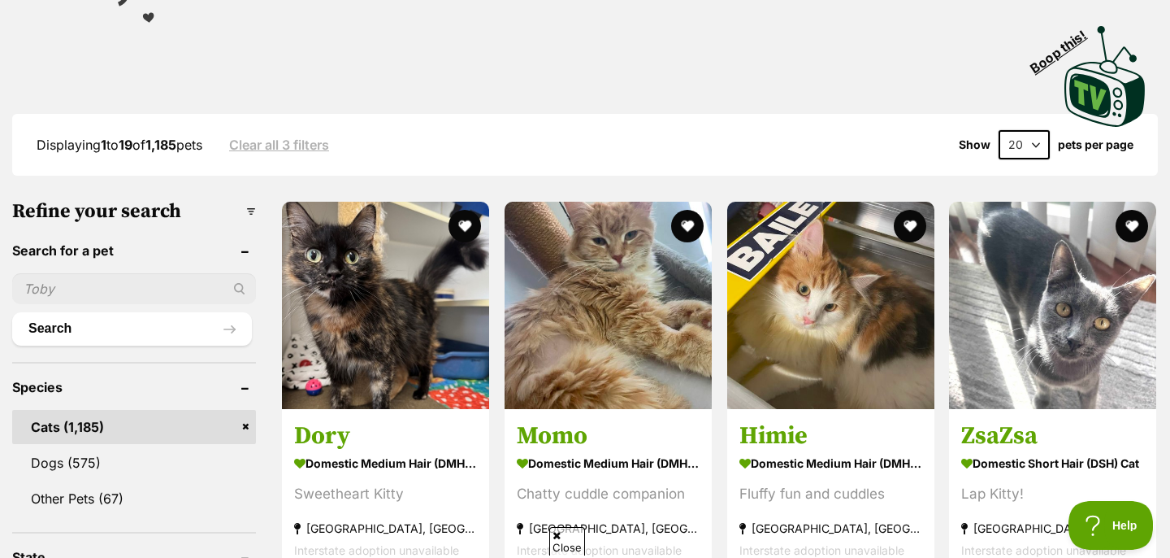
select select "60"
click at [999, 130] on select "20 40 60" at bounding box center [1024, 144] width 51 height 29
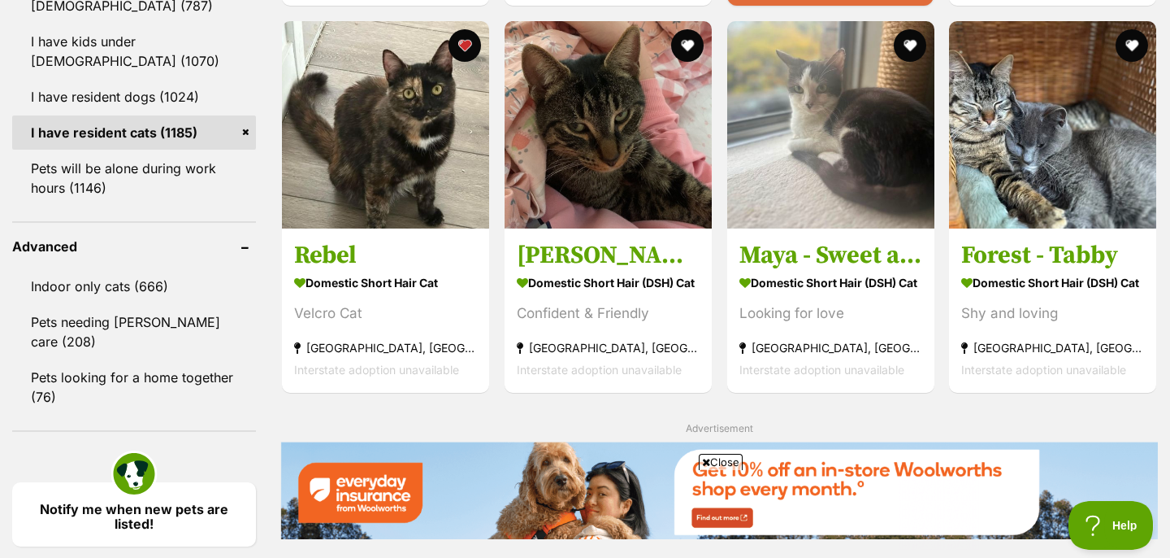
scroll to position [1934, 0]
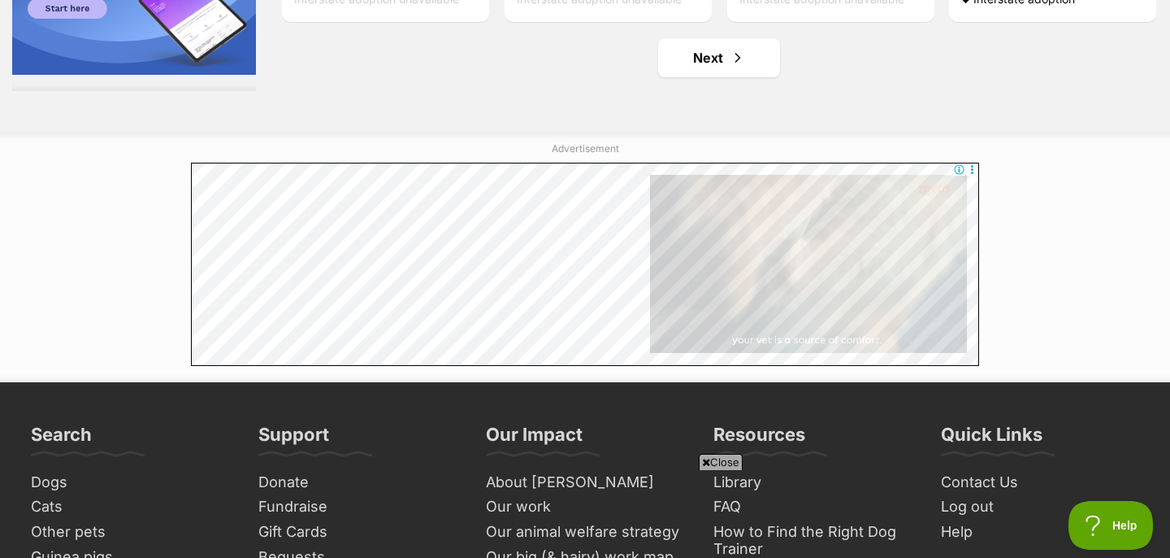
scroll to position [8913, 0]
